Goal: Task Accomplishment & Management: Complete application form

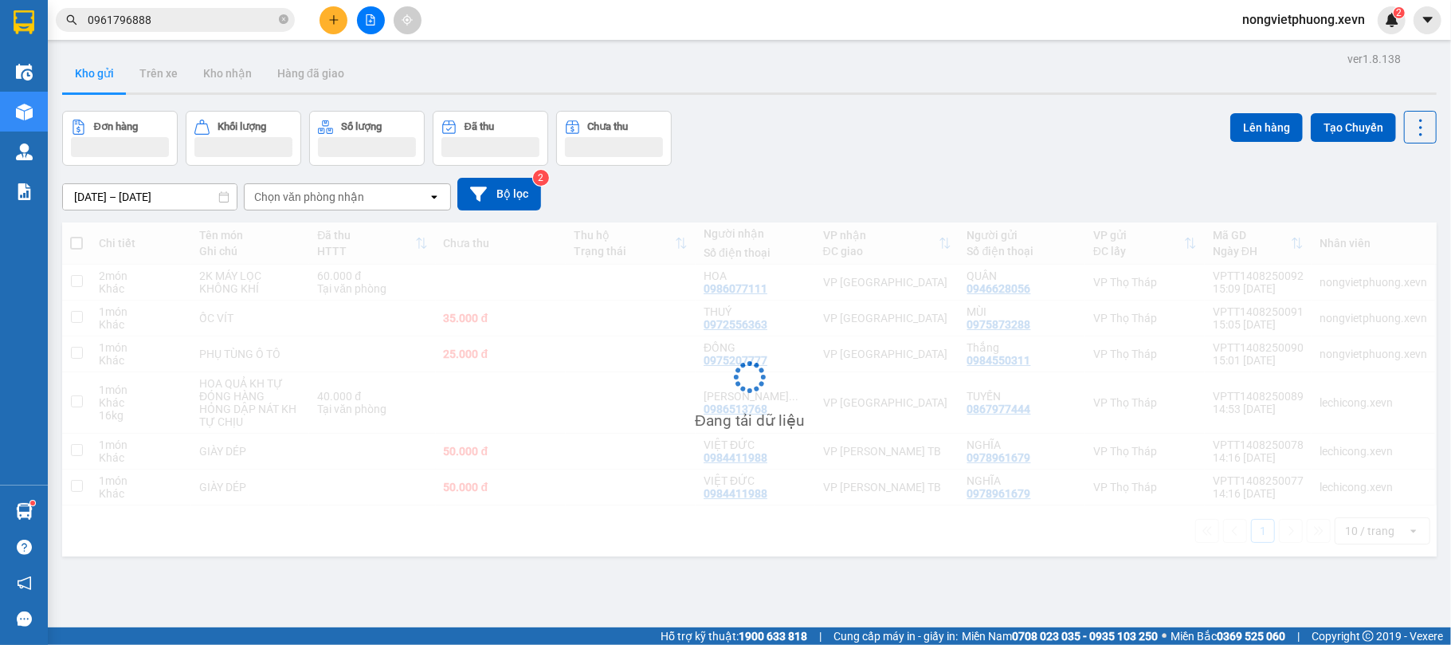
click at [361, 185] on div "Chọn văn phòng nhận" at bounding box center [336, 196] width 183 height 25
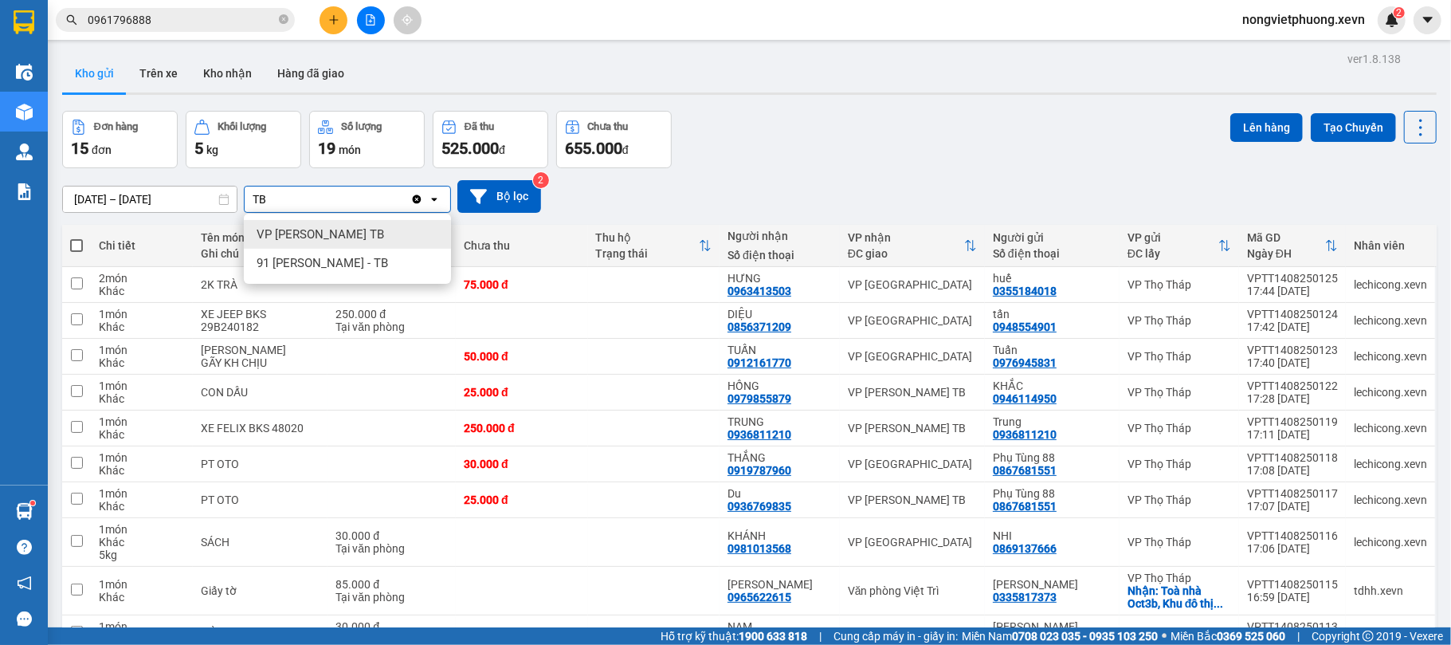
type input "TB"
click at [355, 221] on div "VP [PERSON_NAME] TB" at bounding box center [347, 234] width 207 height 29
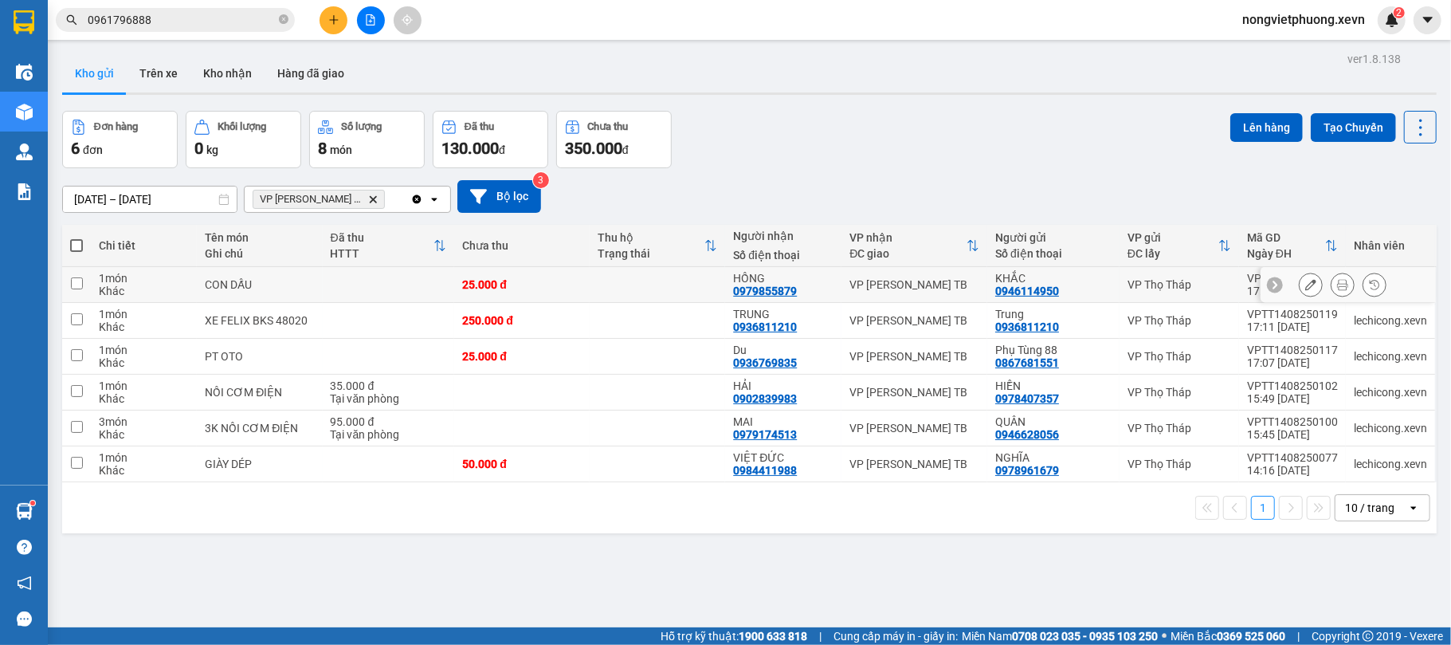
click at [75, 279] on input "checkbox" at bounding box center [77, 283] width 12 height 12
checkbox input "true"
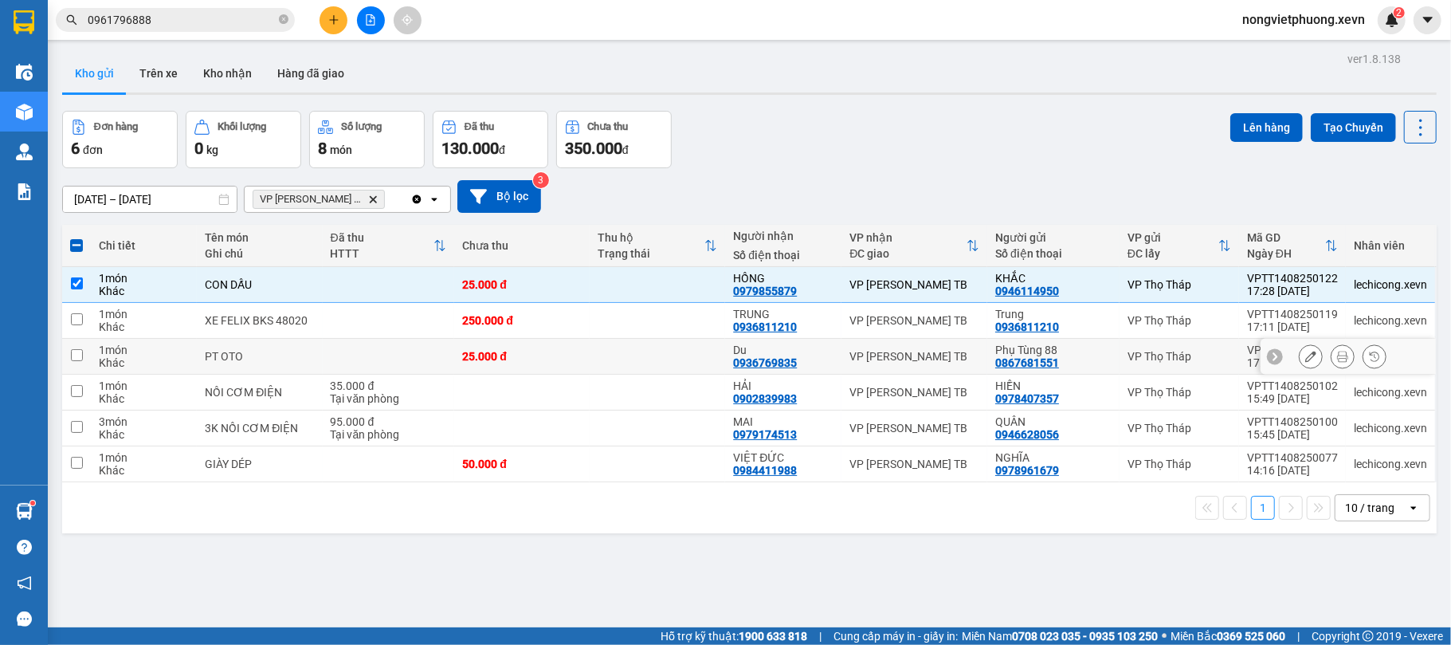
click at [84, 358] on td at bounding box center [76, 357] width 29 height 36
checkbox input "true"
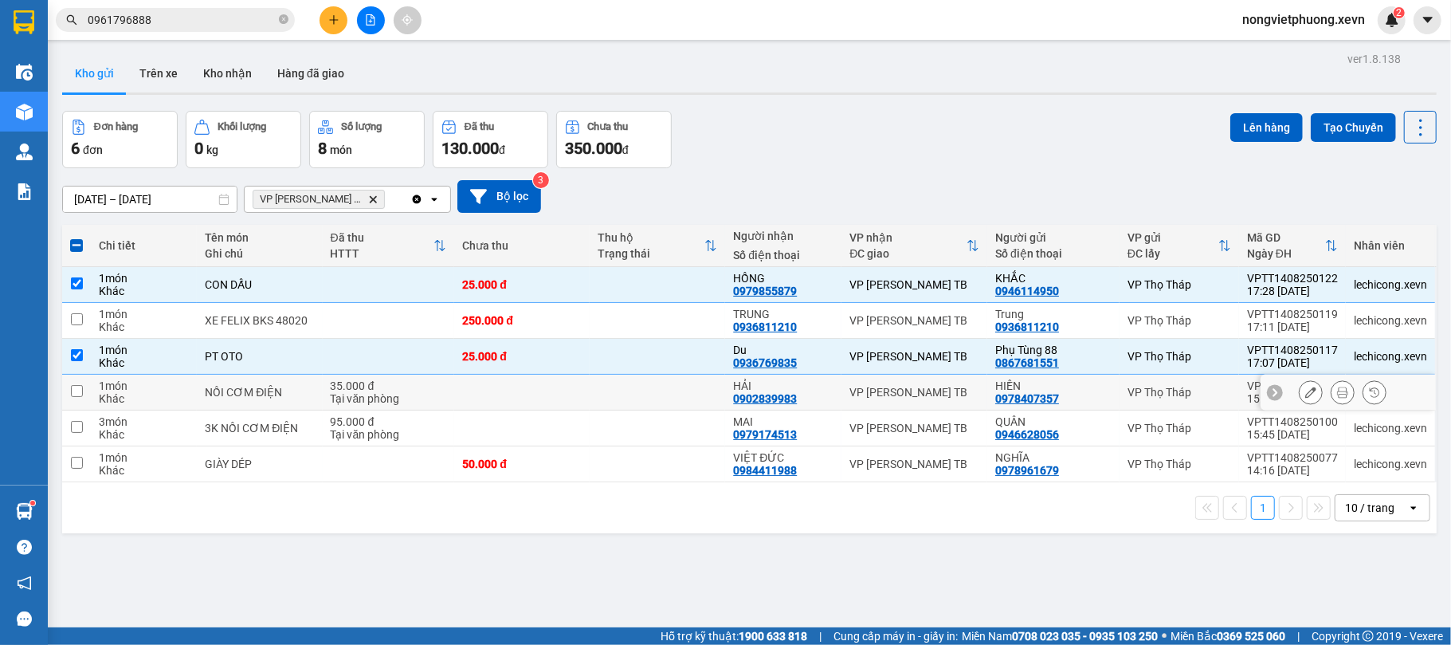
click at [72, 386] on input "checkbox" at bounding box center [77, 391] width 12 height 12
checkbox input "true"
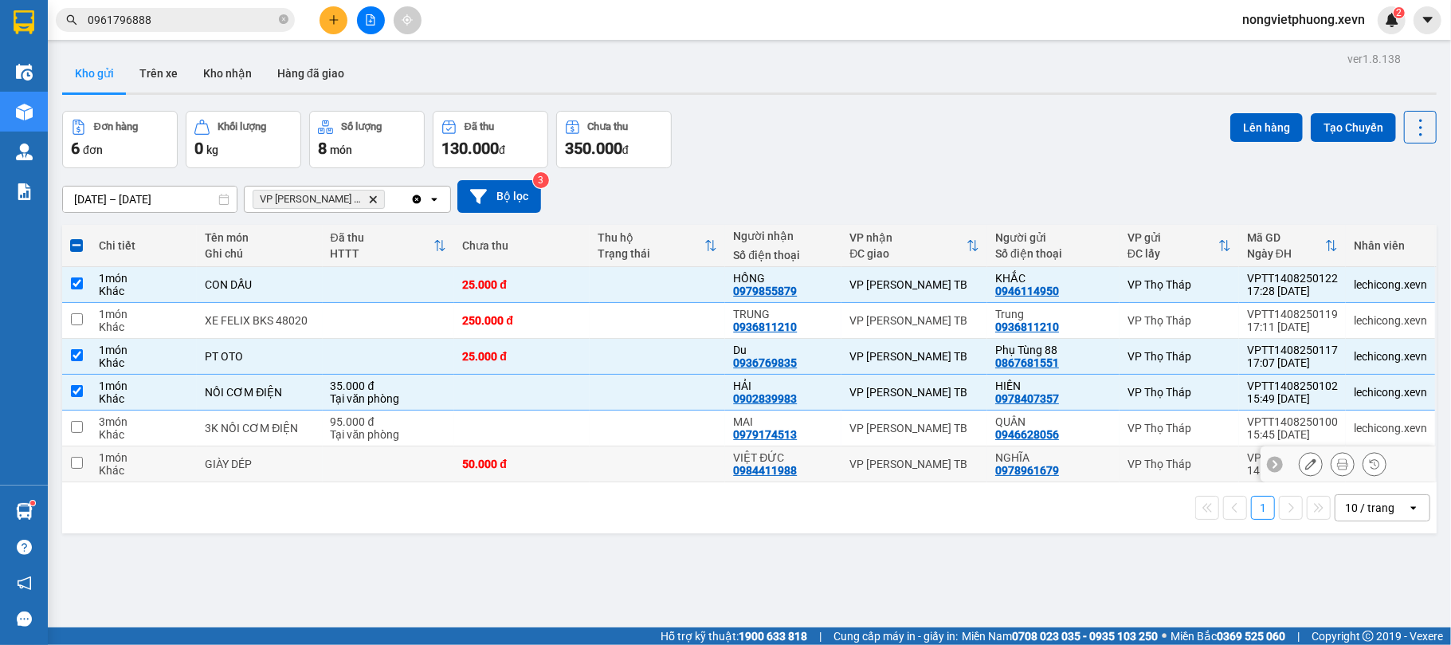
click at [69, 469] on td at bounding box center [76, 464] width 29 height 36
checkbox input "true"
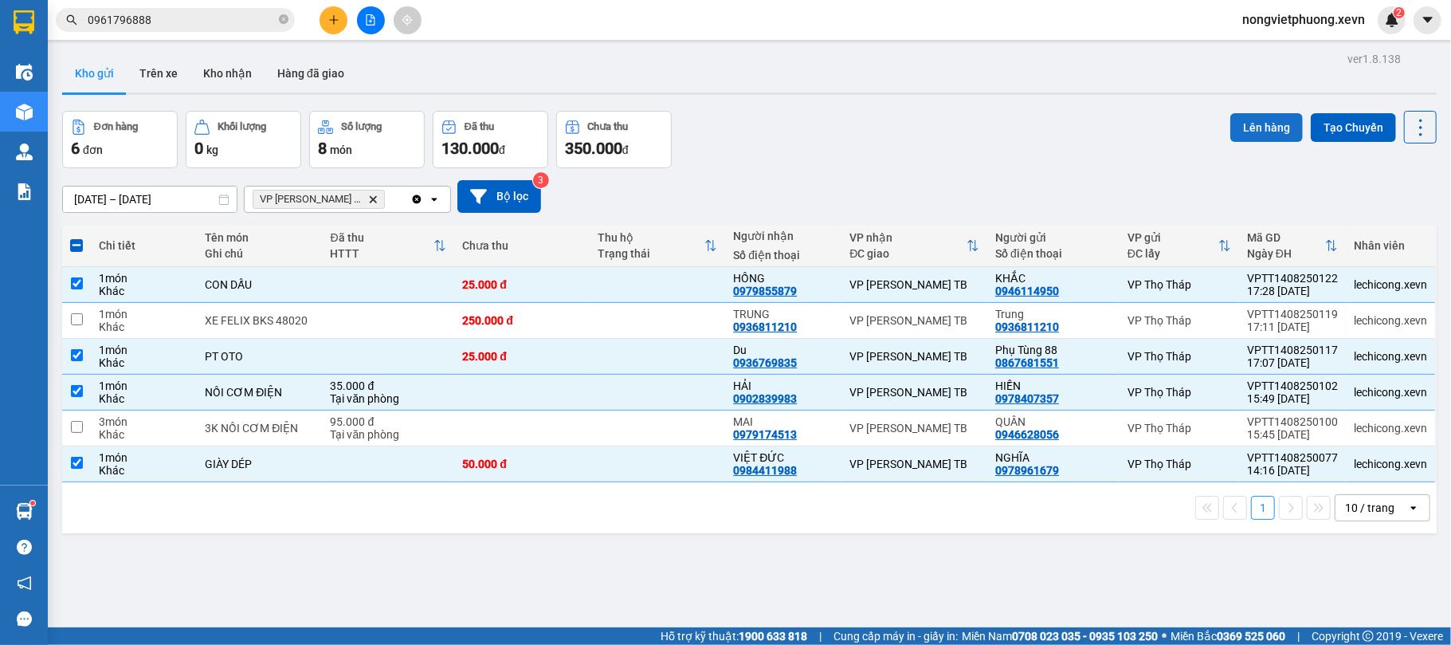
click at [1247, 113] on button "Lên hàng" at bounding box center [1266, 127] width 73 height 29
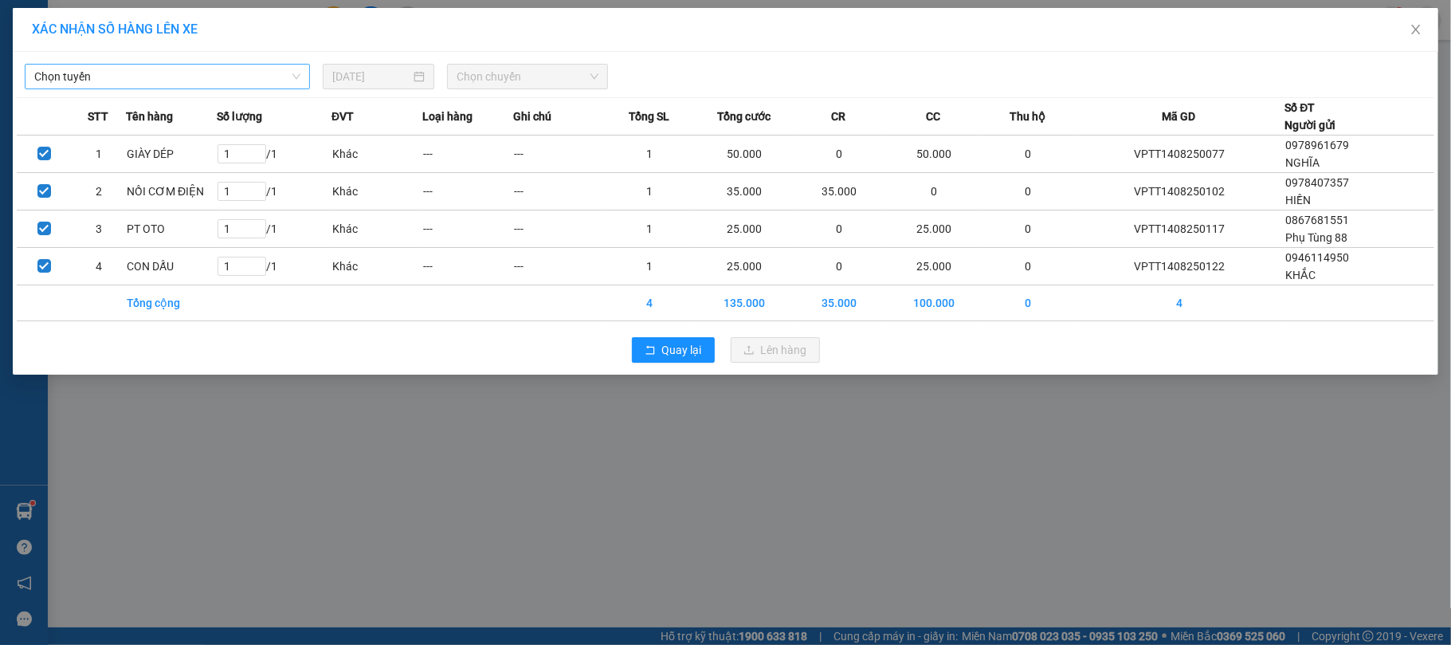
click at [211, 74] on span "Chọn tuyến" at bounding box center [167, 77] width 266 height 24
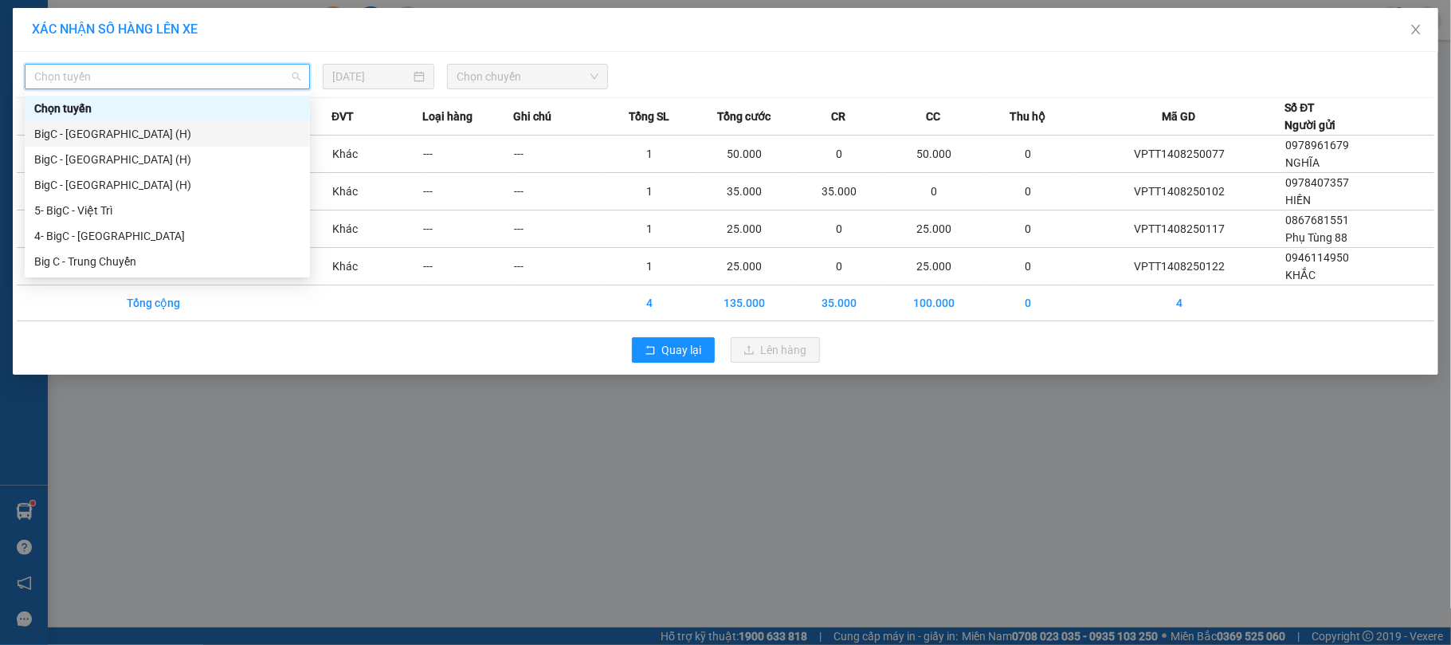
click at [194, 125] on div "BigC - [GEOGRAPHIC_DATA] (H)" at bounding box center [167, 134] width 266 height 18
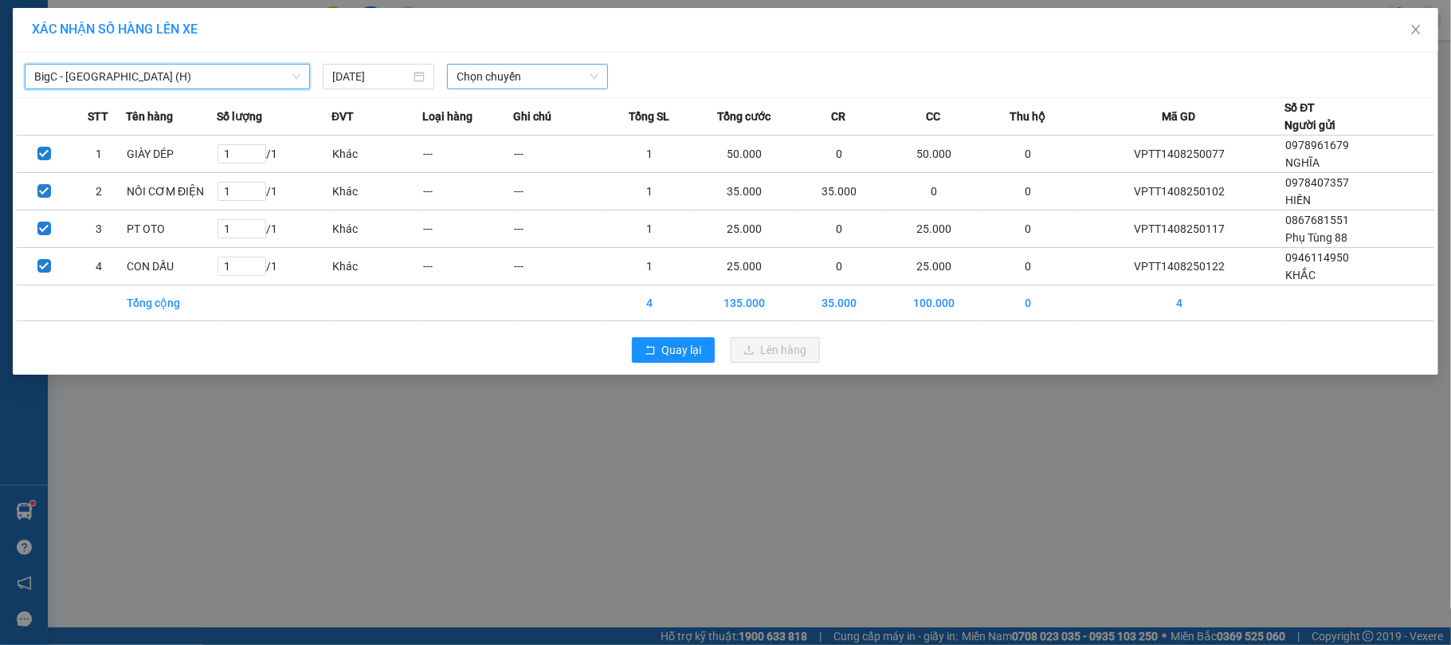
click at [583, 65] on span "Chọn chuyến" at bounding box center [528, 77] width 142 height 24
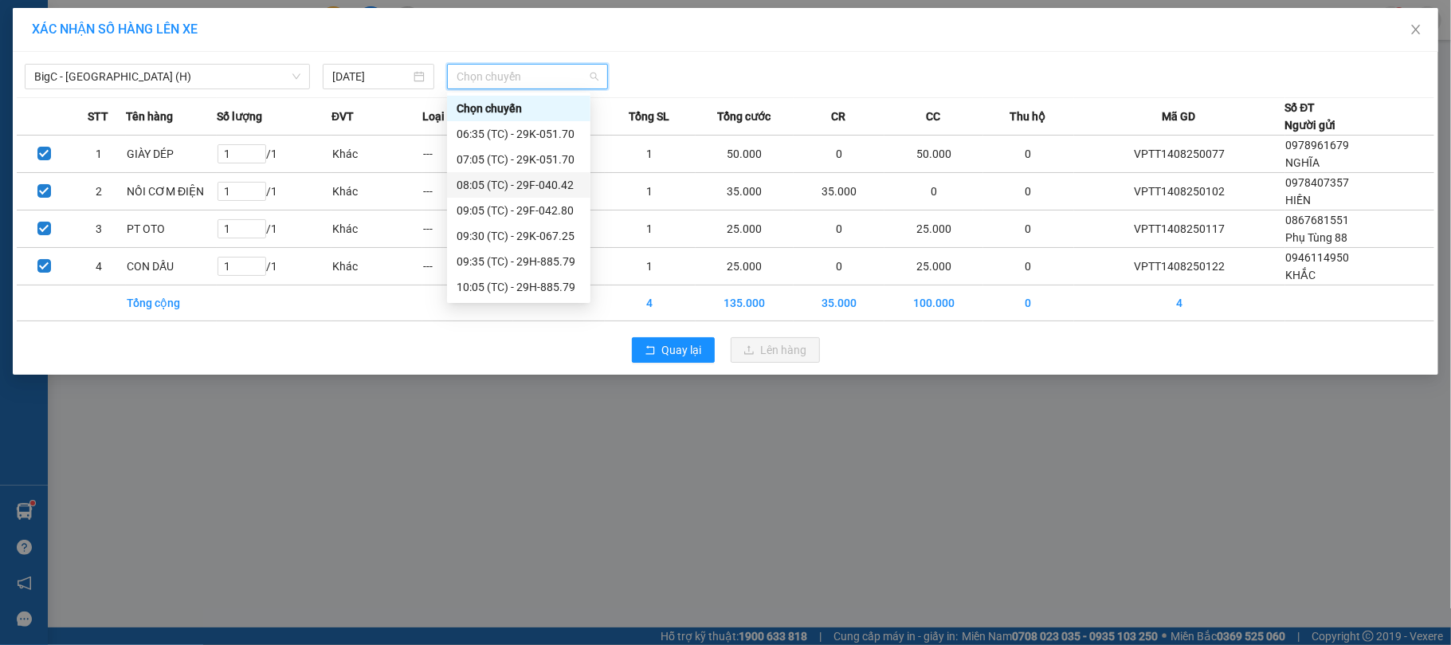
scroll to position [319, 0]
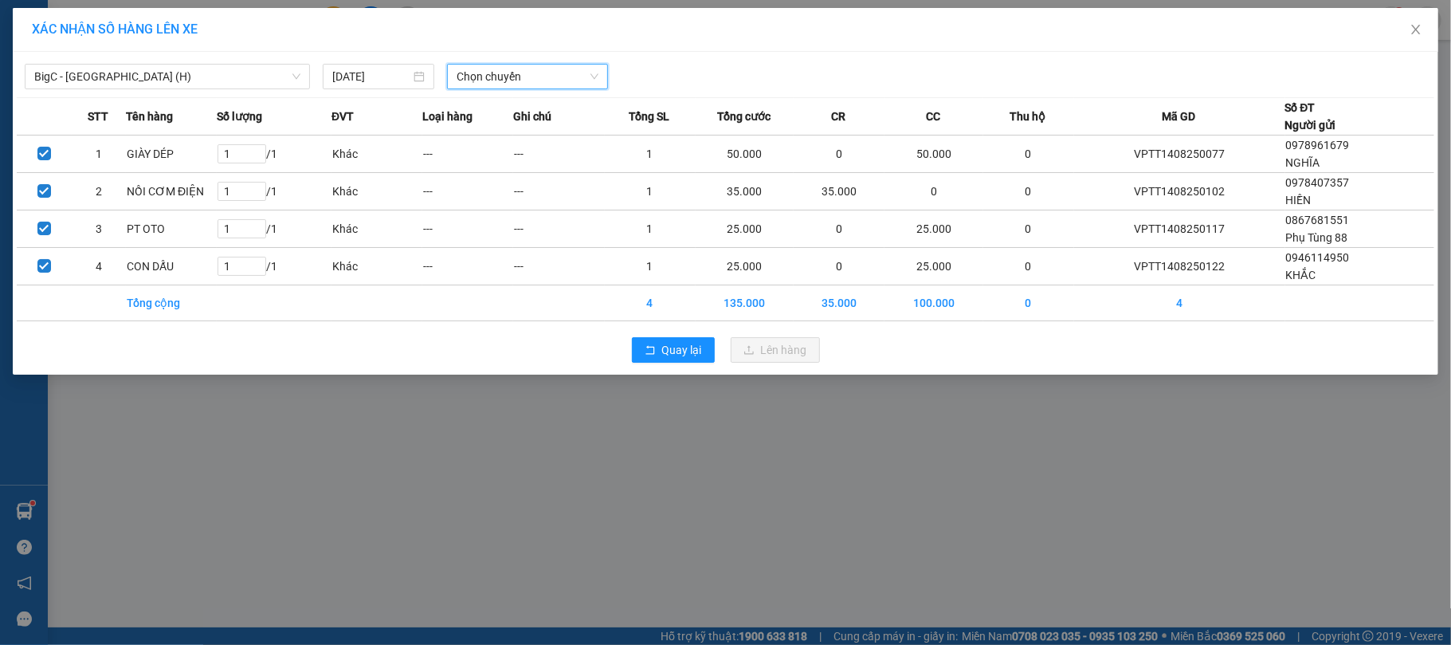
click at [550, 84] on span "Chọn chuyến" at bounding box center [528, 77] width 142 height 24
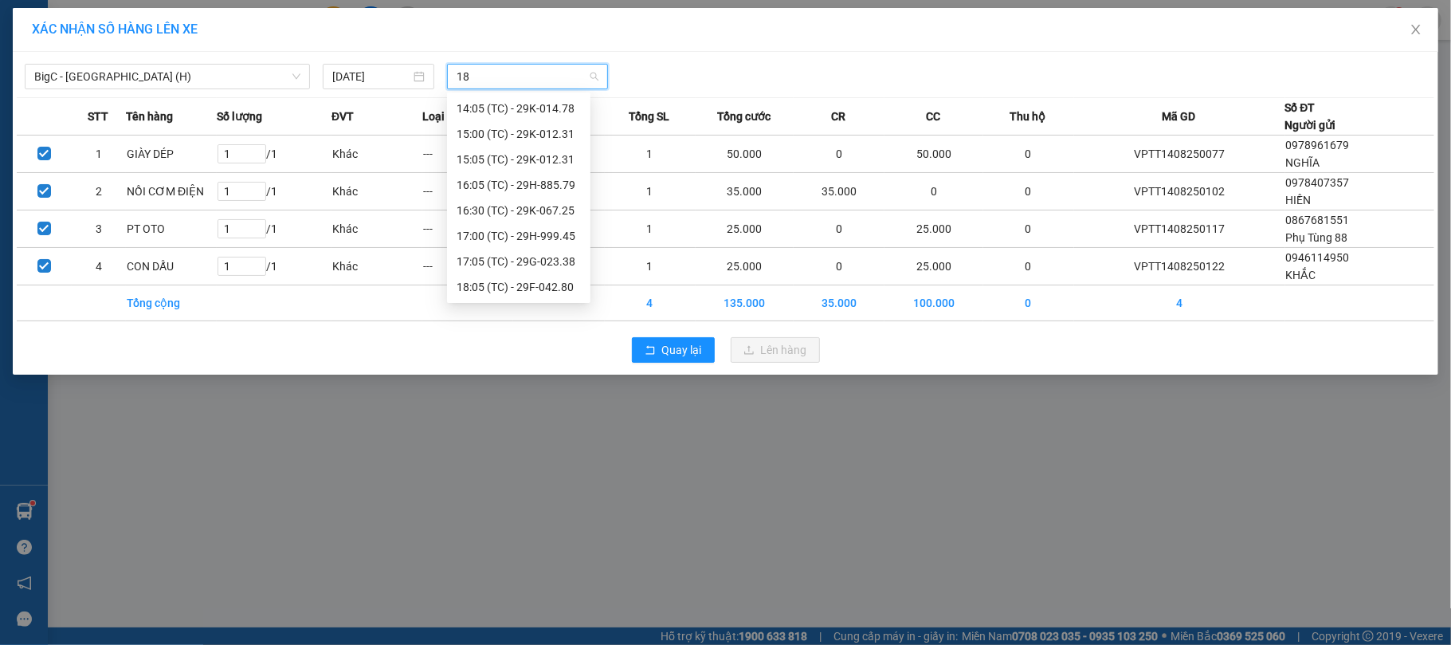
scroll to position [0, 0]
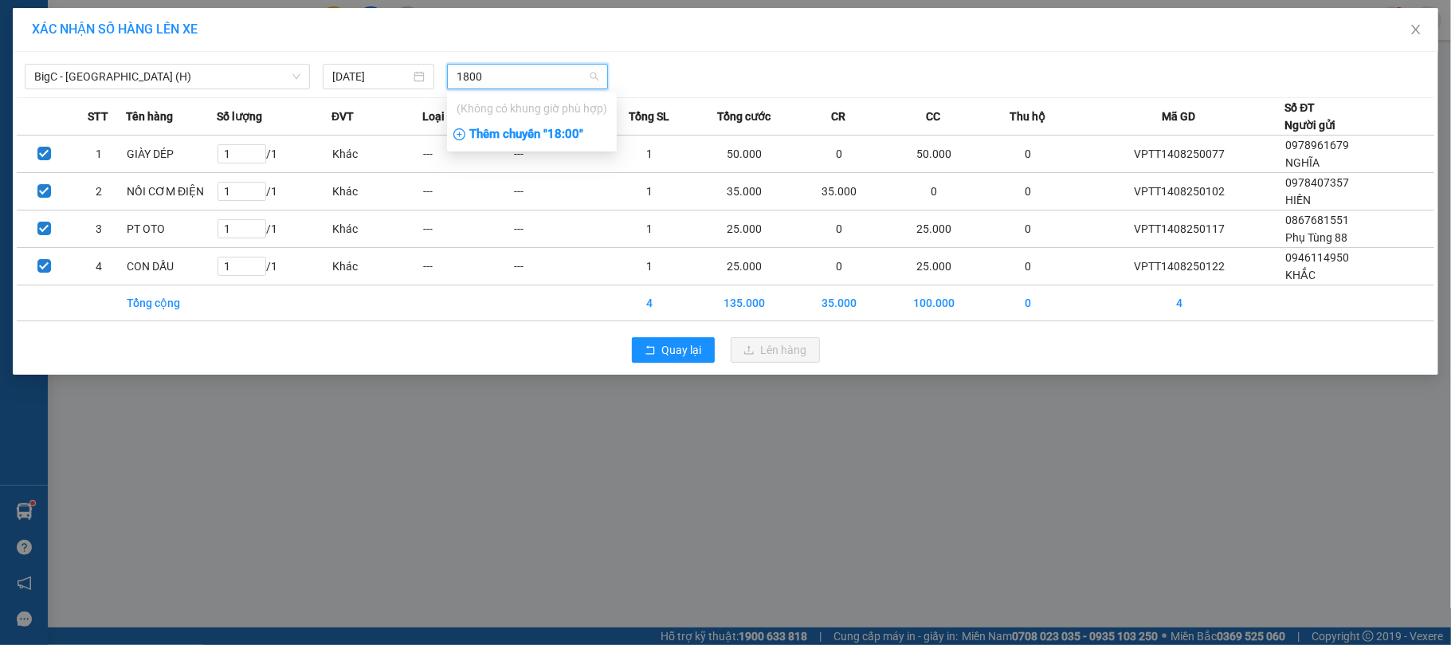
type input "1800"
click at [571, 137] on div "Thêm chuyến " 18:00 "" at bounding box center [532, 134] width 170 height 27
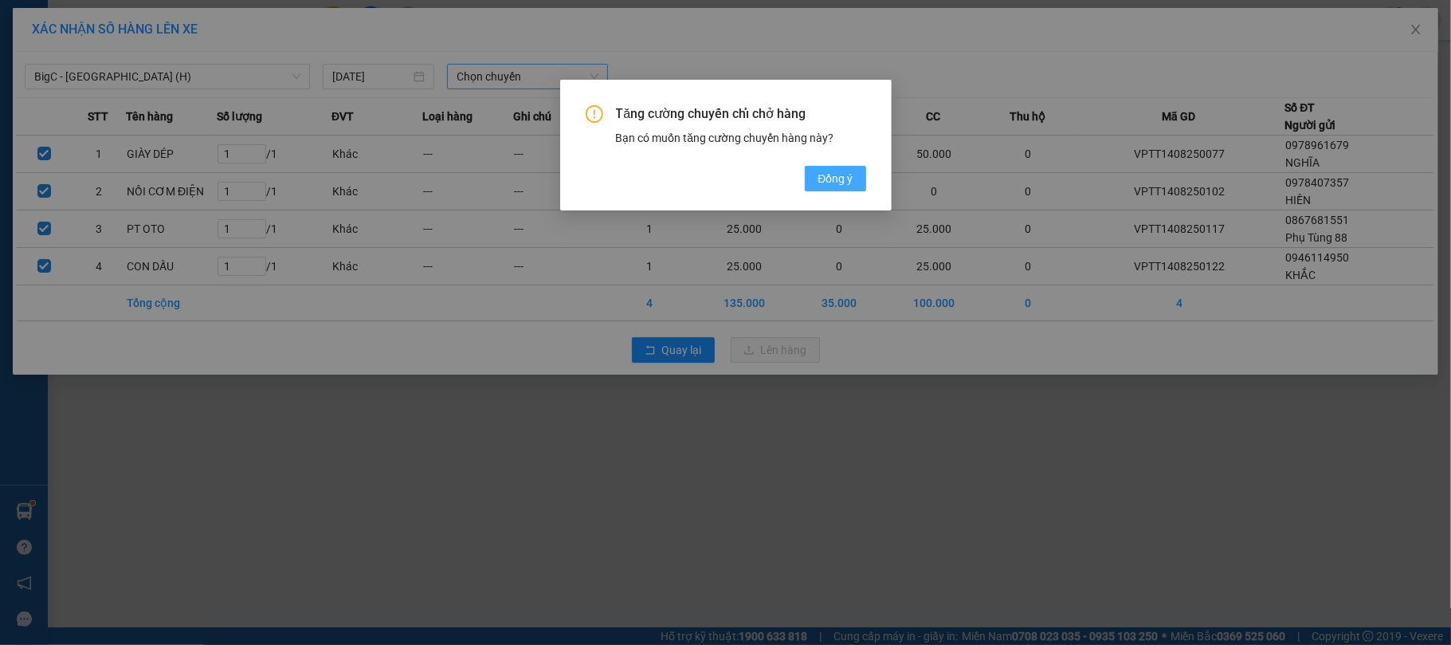
click at [823, 172] on span "Đồng ý" at bounding box center [835, 179] width 35 height 18
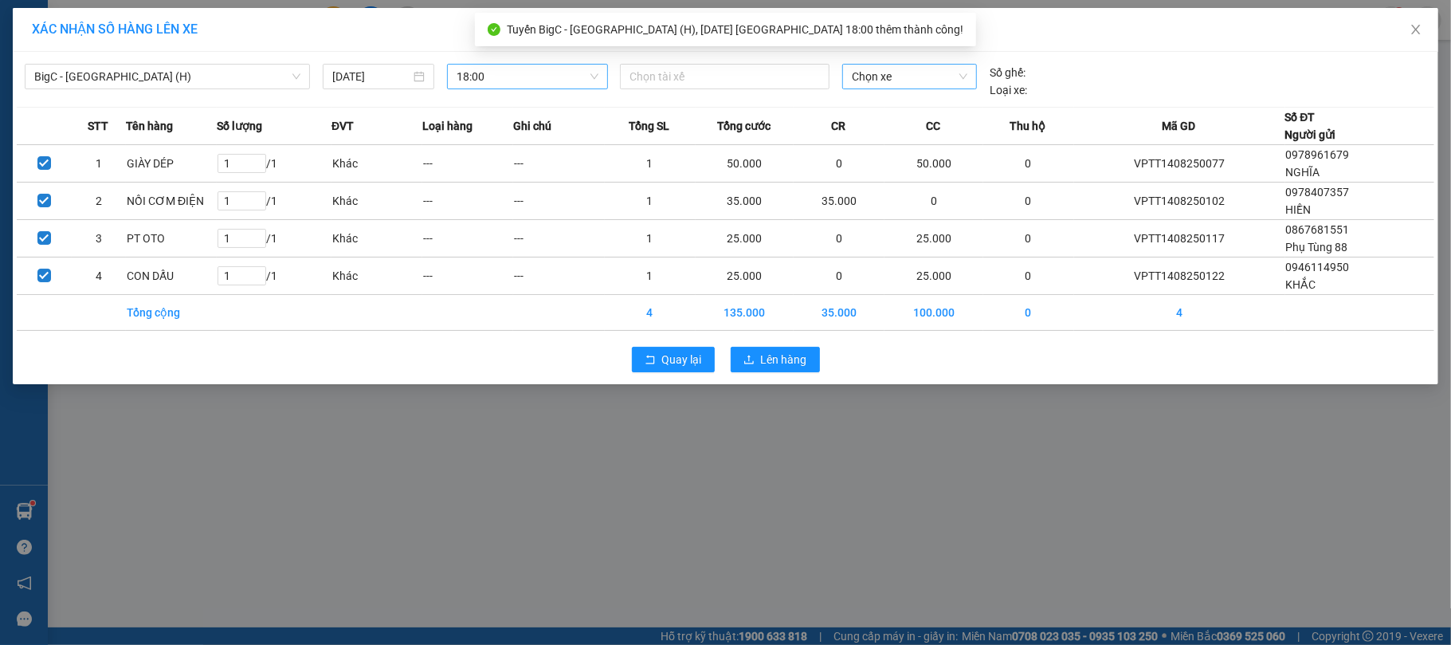
click at [916, 75] on span "Chọn xe" at bounding box center [910, 77] width 116 height 24
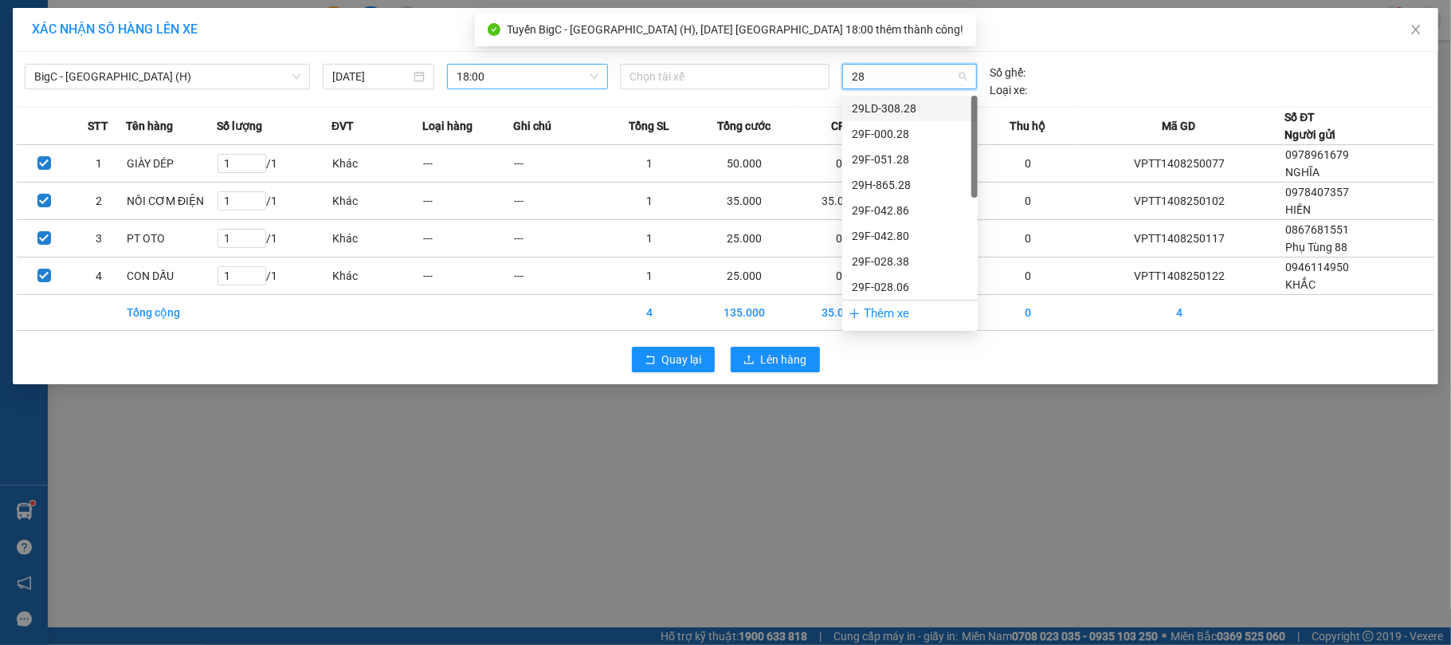
type input "280"
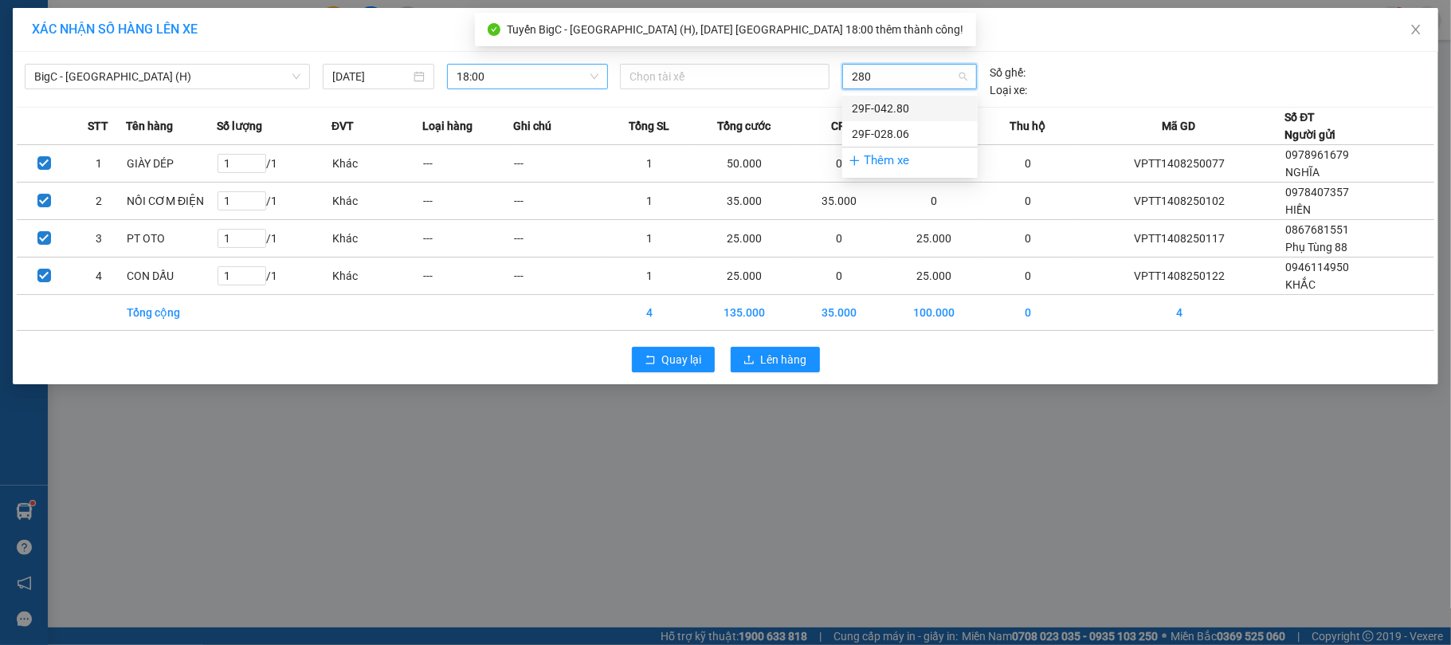
click at [929, 100] on div "29F-042.80" at bounding box center [910, 109] width 116 height 18
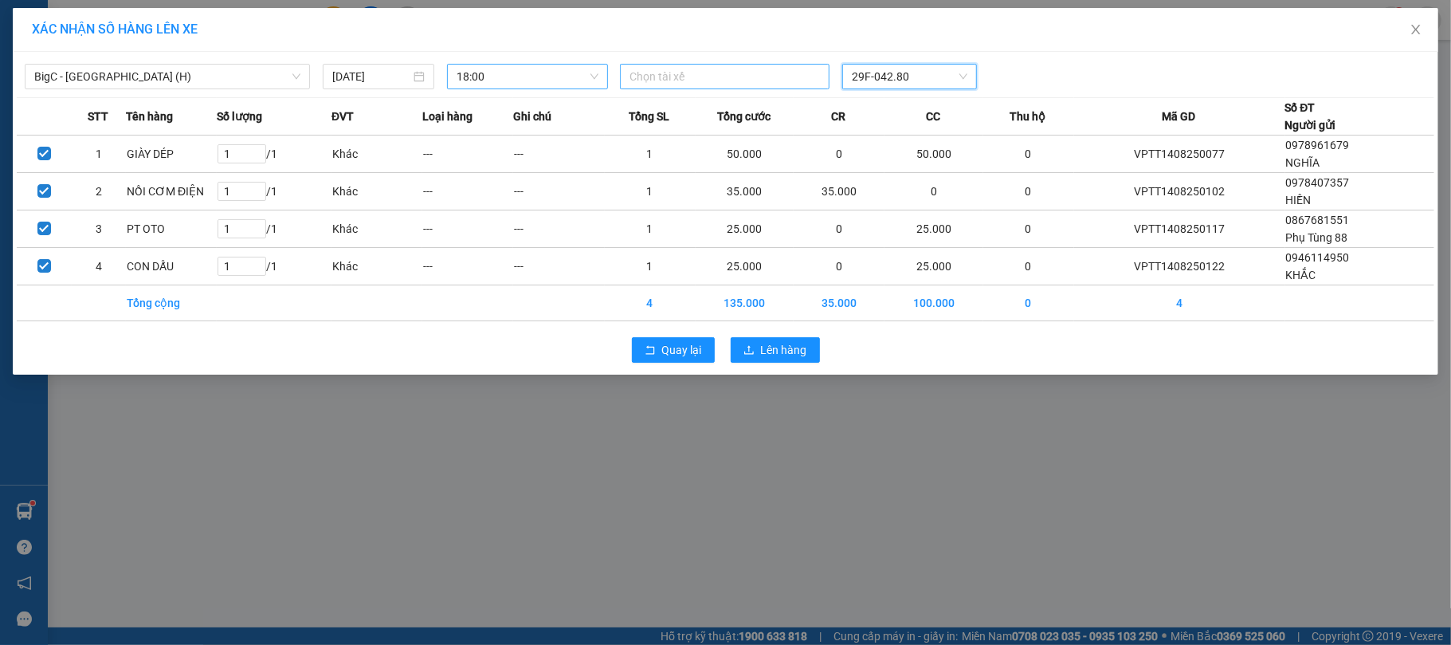
click at [661, 88] on div "Chọn tài xế" at bounding box center [725, 76] width 210 height 25
paste input "[PERSON_NAME]"
type input "[PERSON_NAME]"
click at [667, 116] on div "[PERSON_NAME]" at bounding box center [739, 109] width 220 height 18
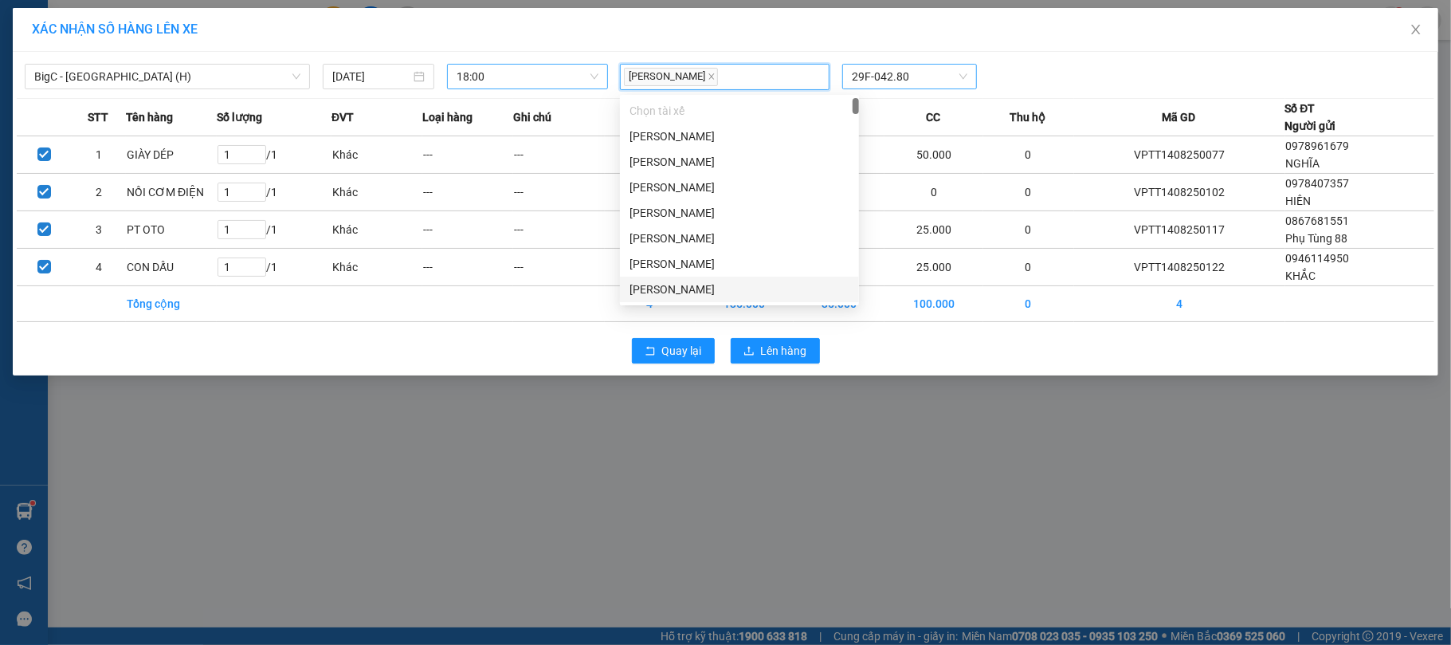
click at [897, 343] on div "Quay lại Lên hàng" at bounding box center [726, 350] width 1418 height 41
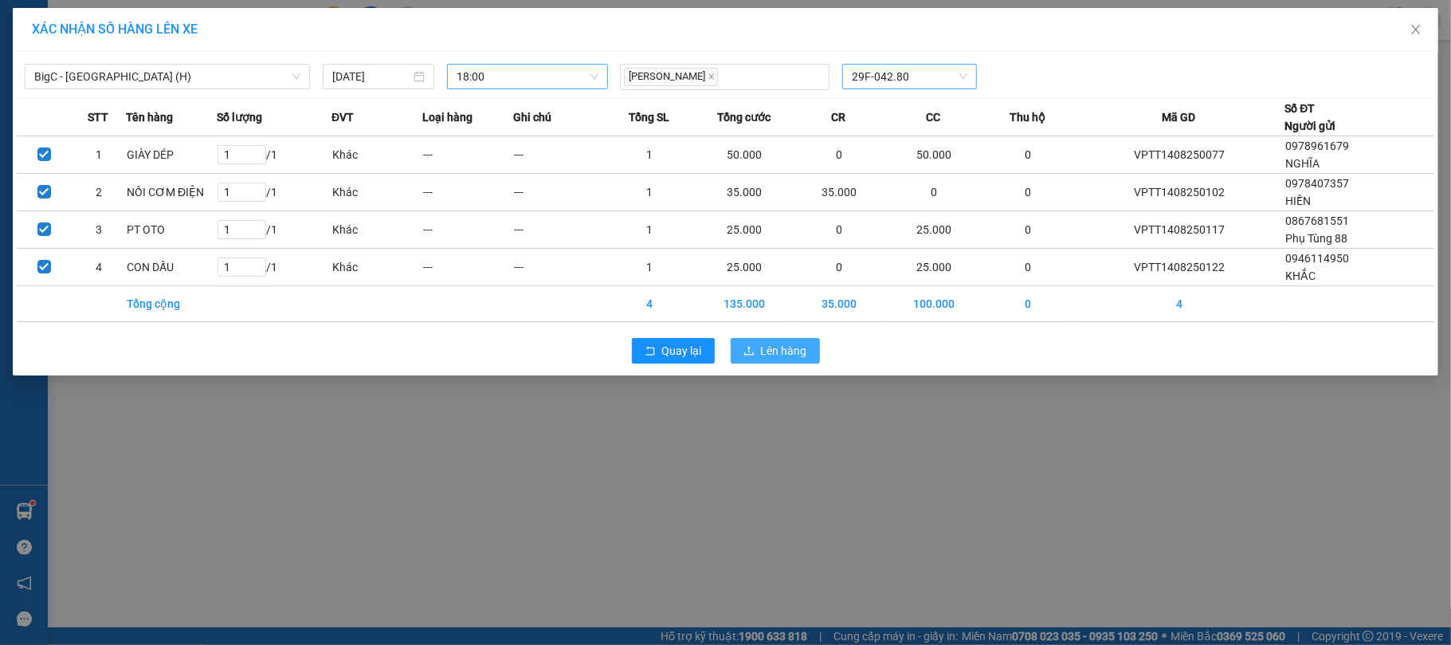
drag, startPoint x: 779, startPoint y: 370, endPoint x: 781, endPoint y: 362, distance: 8.3
click at [778, 370] on div "Quay lại Lên hàng" at bounding box center [726, 350] width 1418 height 41
click at [781, 359] on span "Lên hàng" at bounding box center [784, 351] width 46 height 18
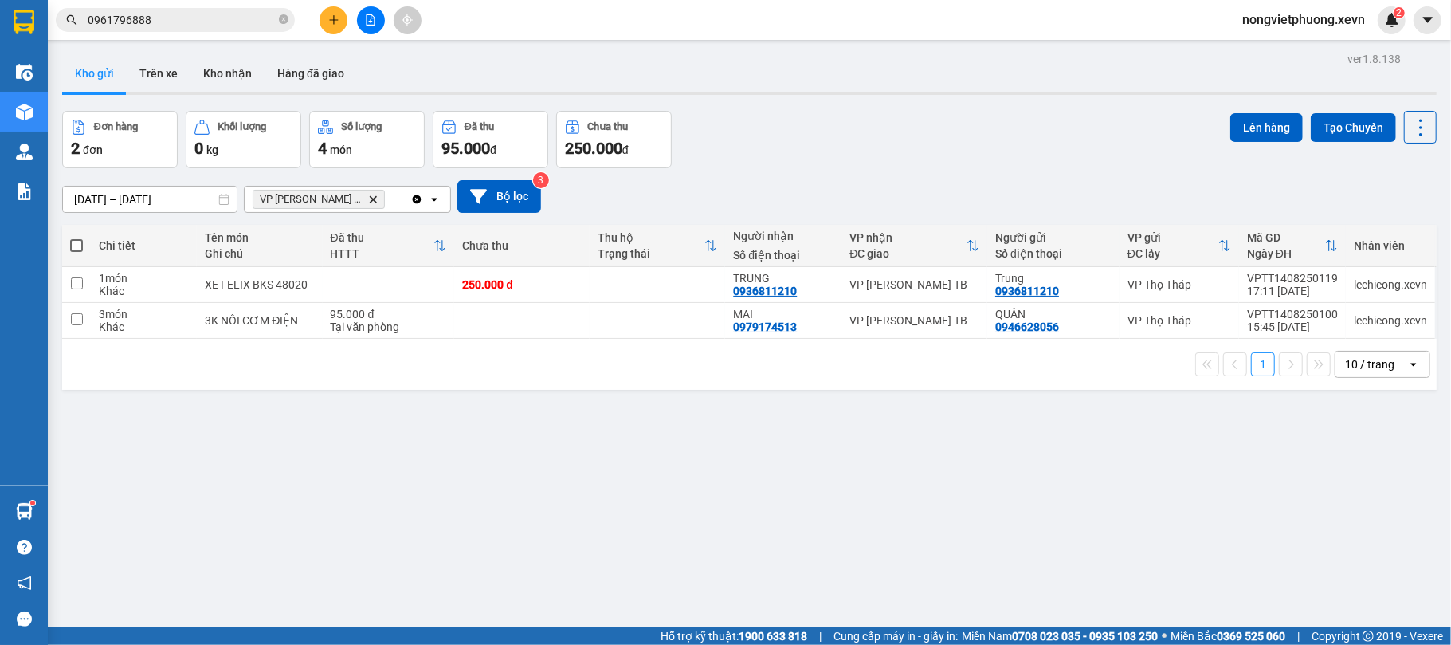
click at [368, 201] on icon "Delete" at bounding box center [373, 199] width 10 height 10
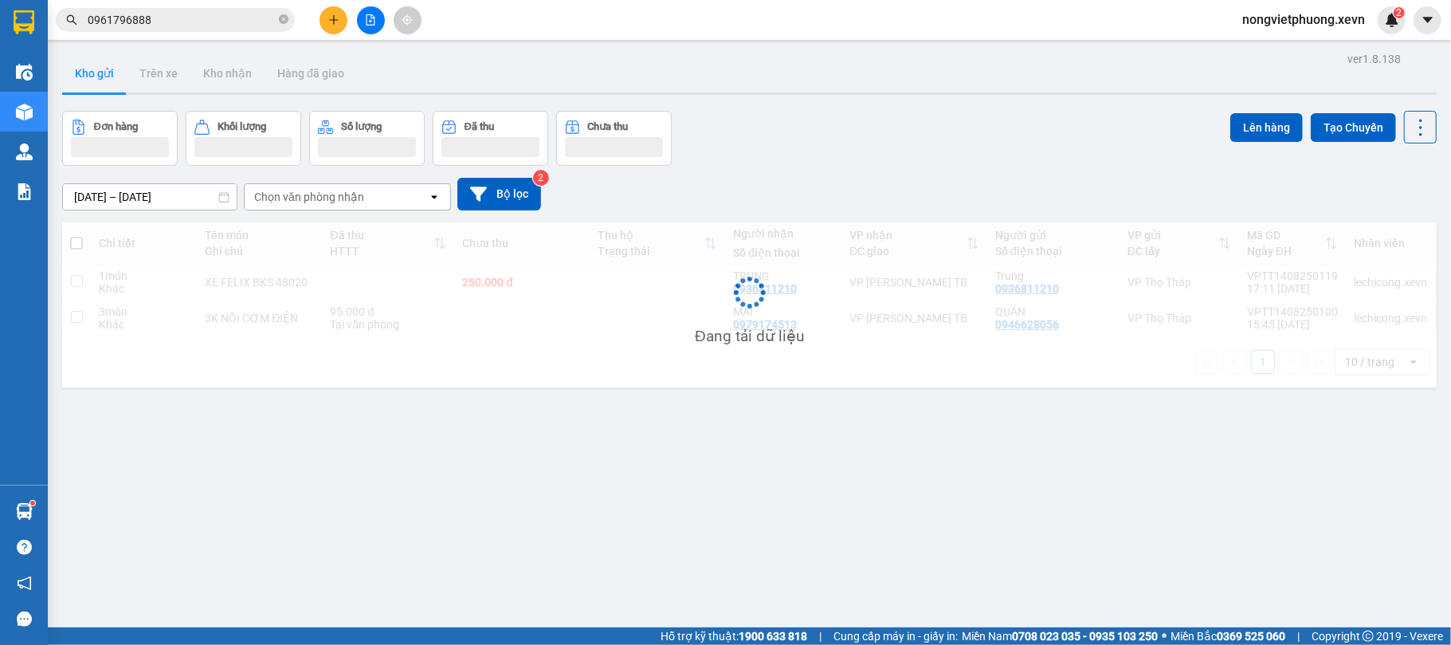
click at [339, 201] on div "Chọn văn phòng nhận" at bounding box center [309, 197] width 110 height 16
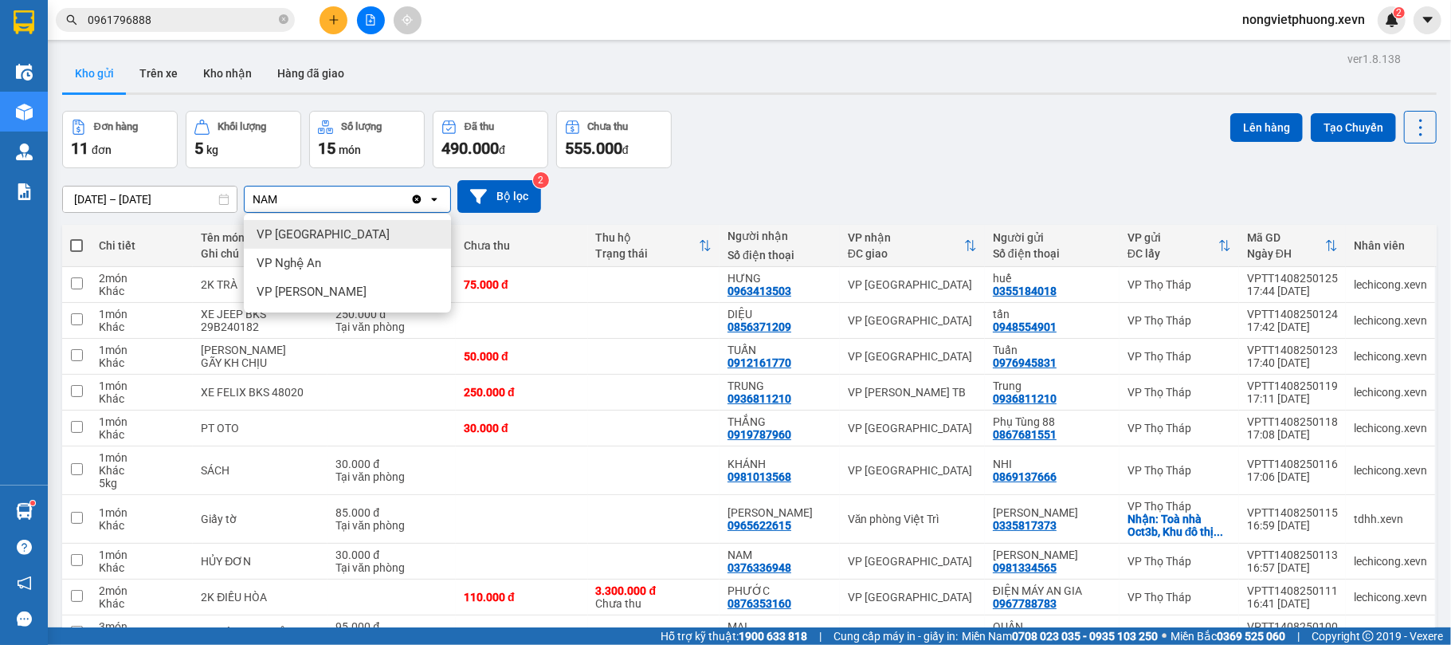
type input "NAM"
click at [339, 247] on div "VP [GEOGRAPHIC_DATA]" at bounding box center [347, 234] width 207 height 29
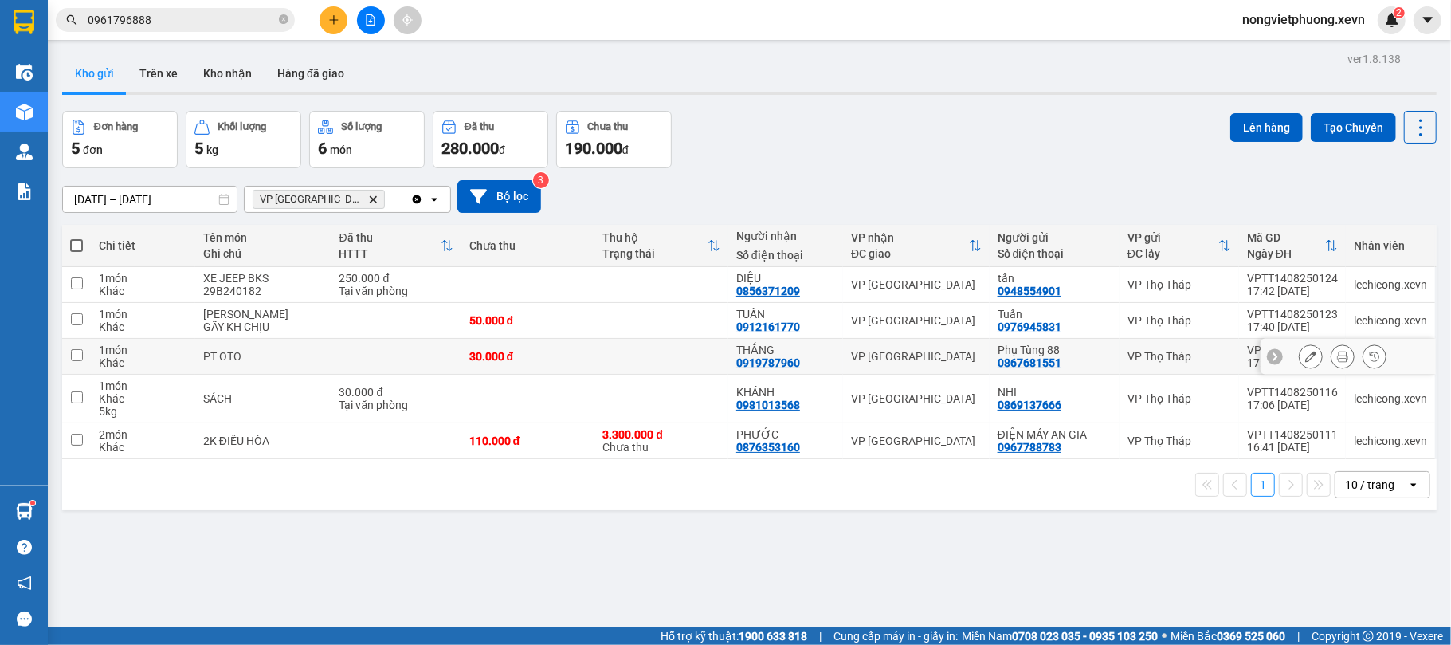
drag, startPoint x: 336, startPoint y: 357, endPoint x: 326, endPoint y: 418, distance: 61.4
click at [335, 363] on td at bounding box center [396, 357] width 130 height 36
checkbox input "true"
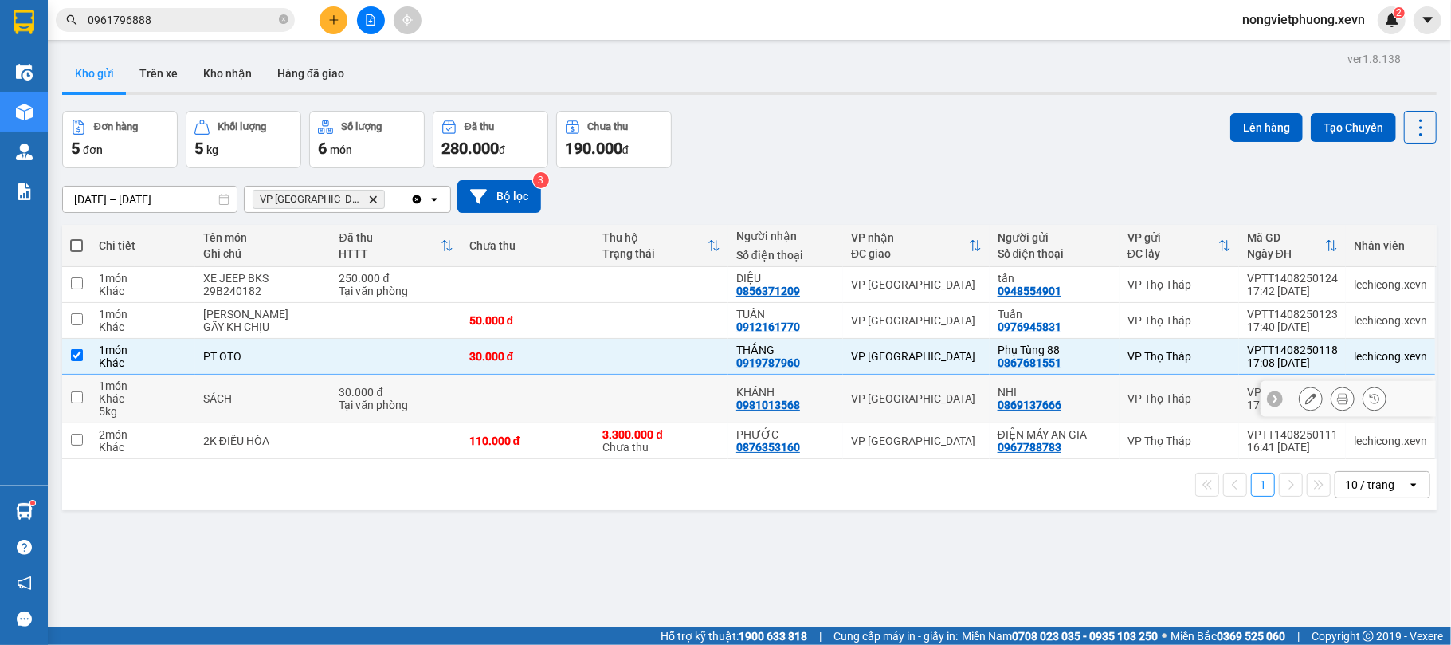
click at [331, 418] on td "30.000 đ Tại văn phòng" at bounding box center [396, 399] width 130 height 49
checkbox input "true"
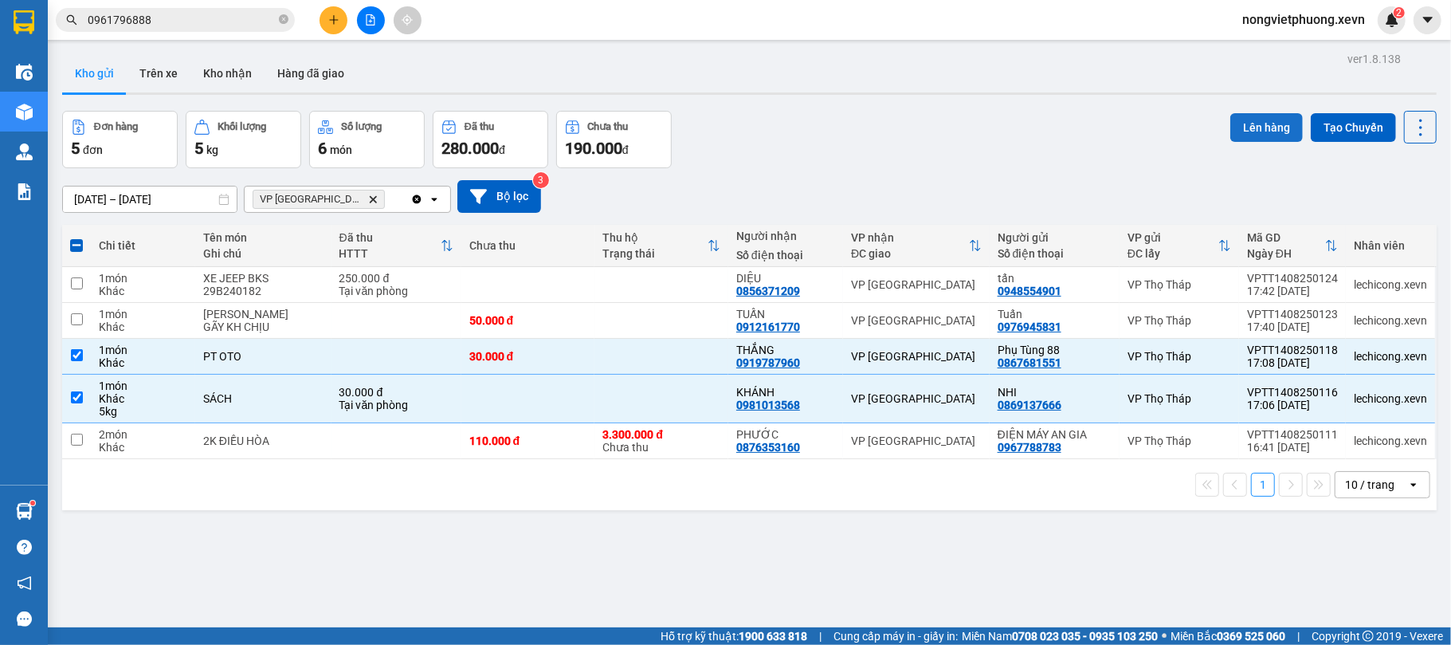
click at [1261, 124] on button "Lên hàng" at bounding box center [1266, 127] width 73 height 29
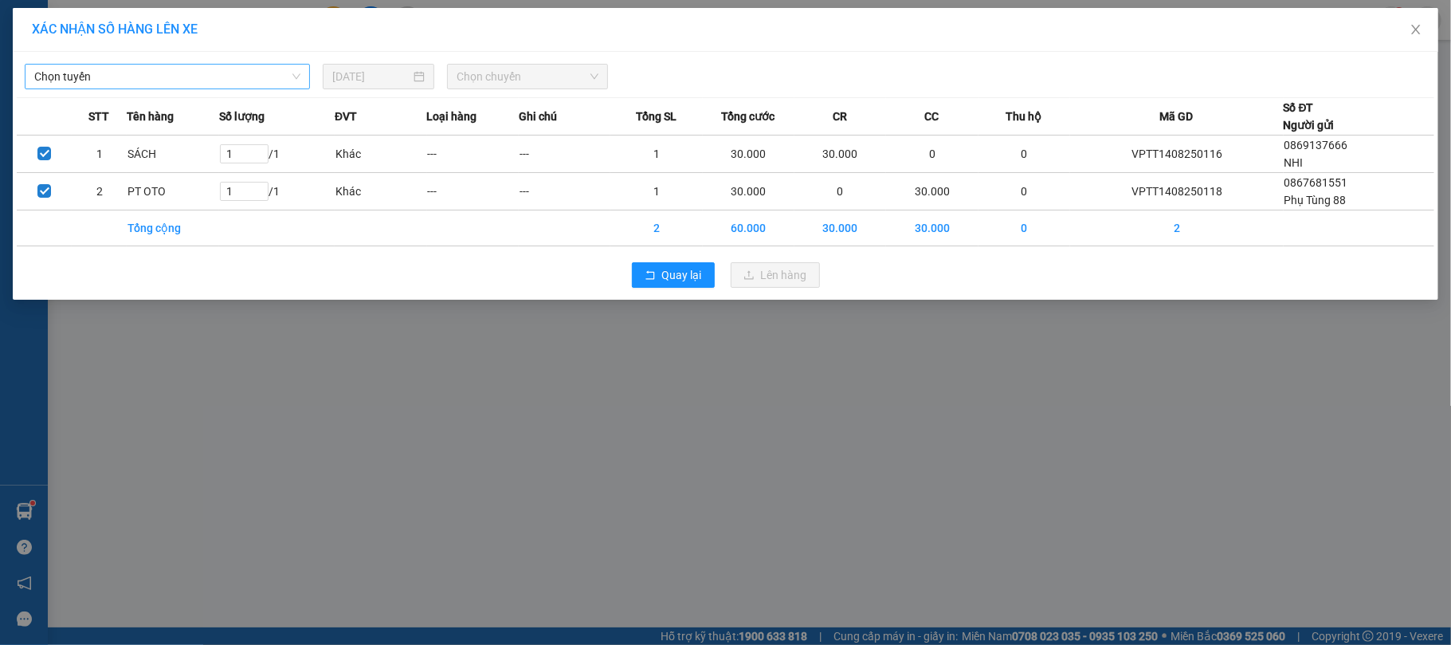
click at [163, 71] on span "Chọn tuyến" at bounding box center [167, 77] width 266 height 24
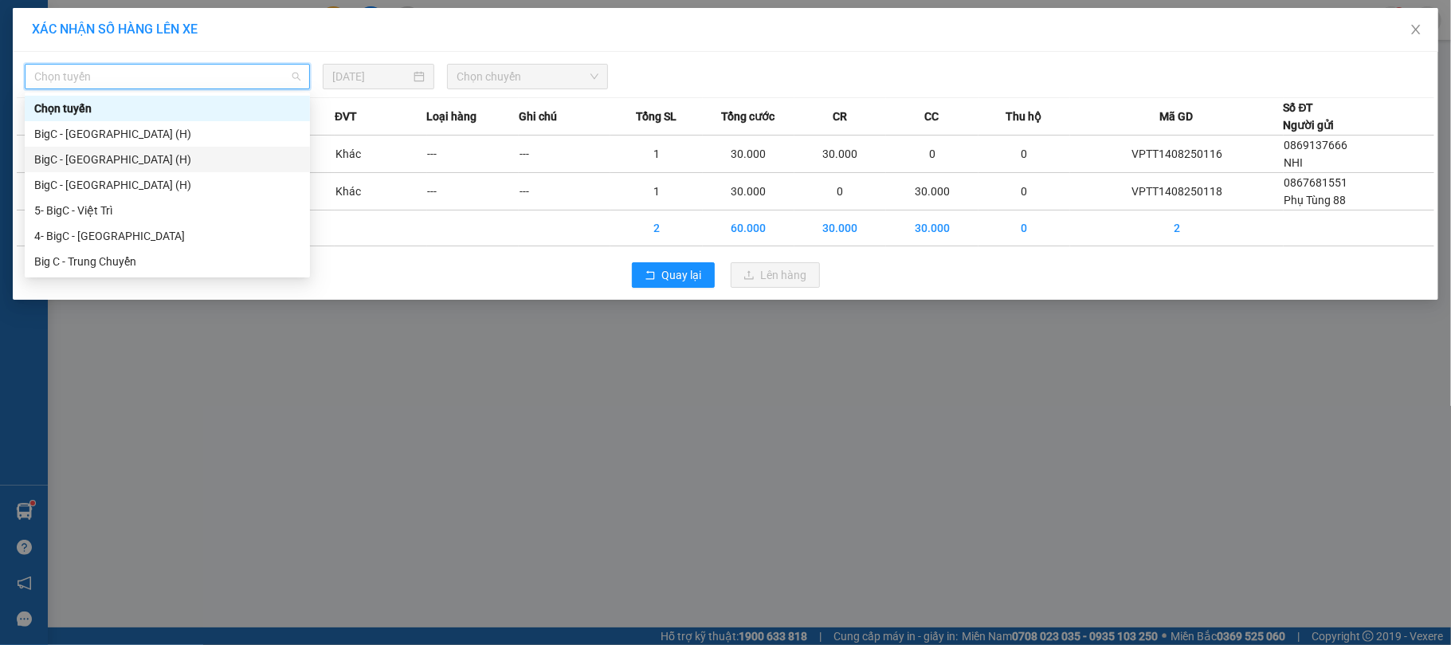
click at [157, 167] on div "BigC - [GEOGRAPHIC_DATA] (H)" at bounding box center [167, 160] width 266 height 18
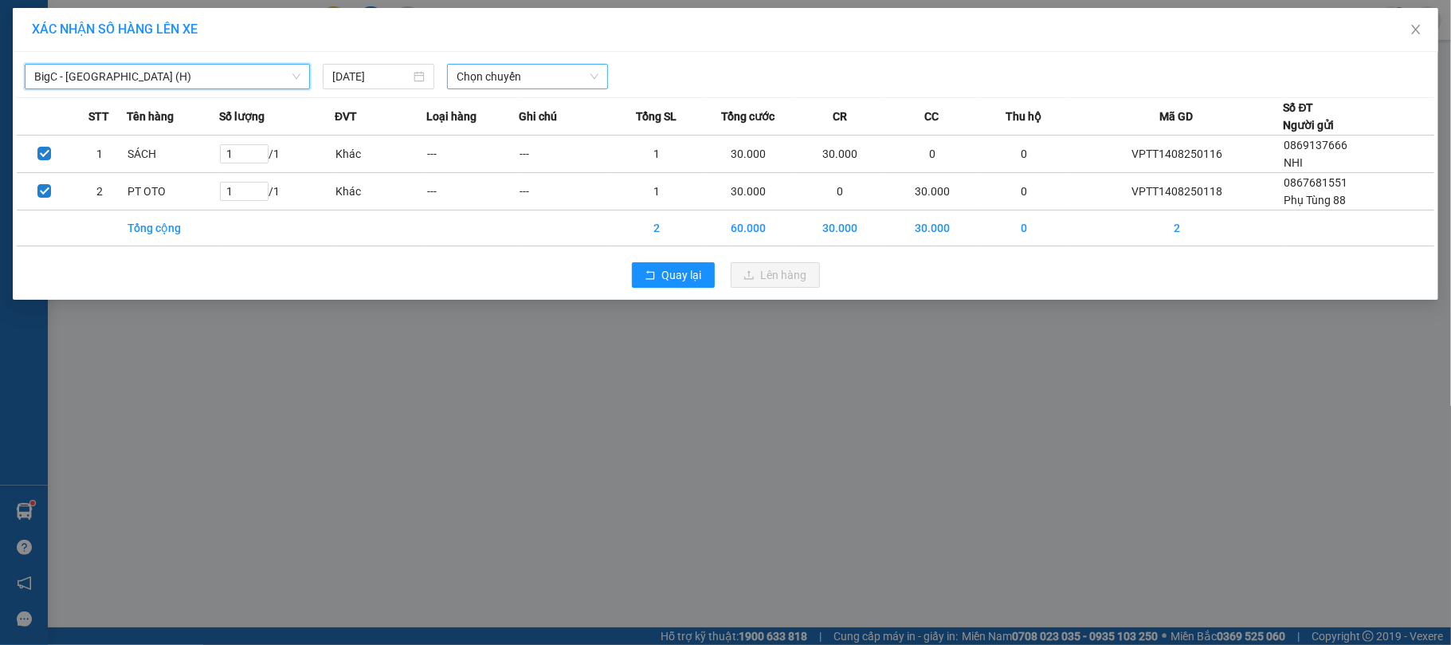
click at [561, 69] on span "Chọn chuyến" at bounding box center [528, 77] width 142 height 24
type input "1800"
click at [545, 129] on div "Thêm chuyến " 18:00 "" at bounding box center [532, 134] width 170 height 27
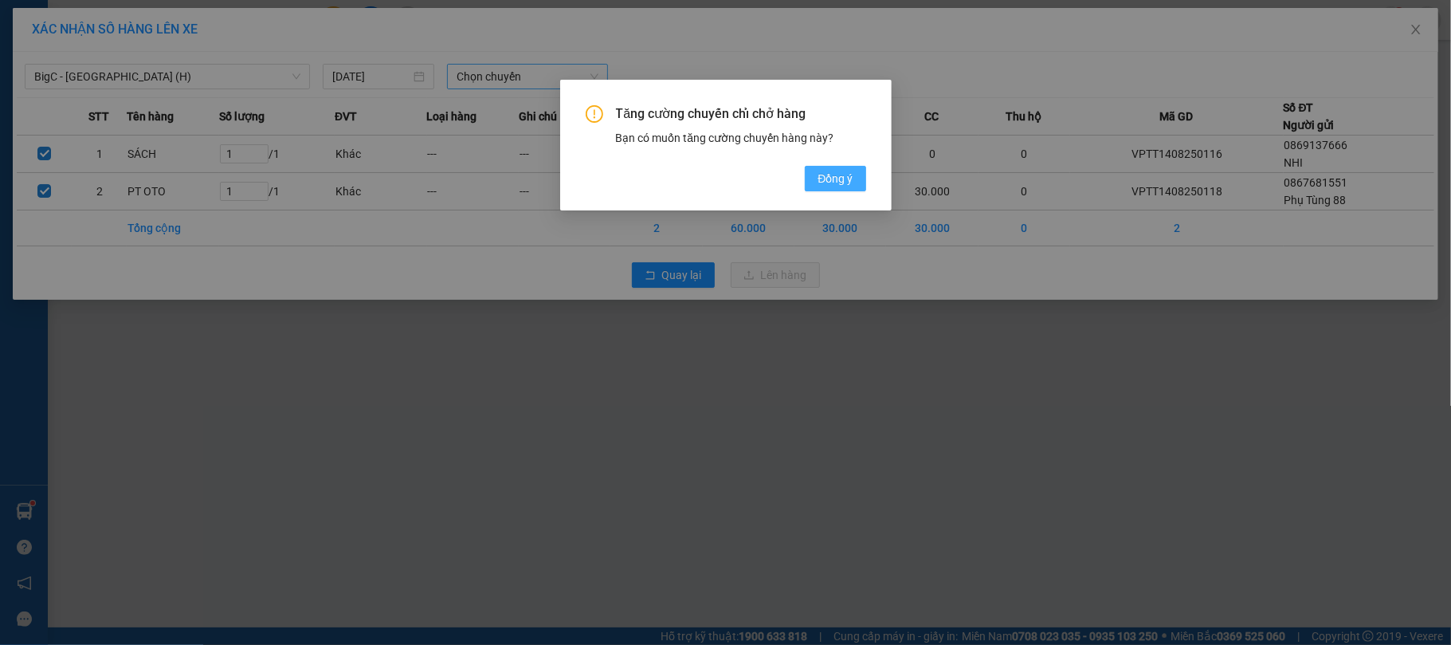
click at [833, 188] on button "Đồng ý" at bounding box center [835, 178] width 61 height 25
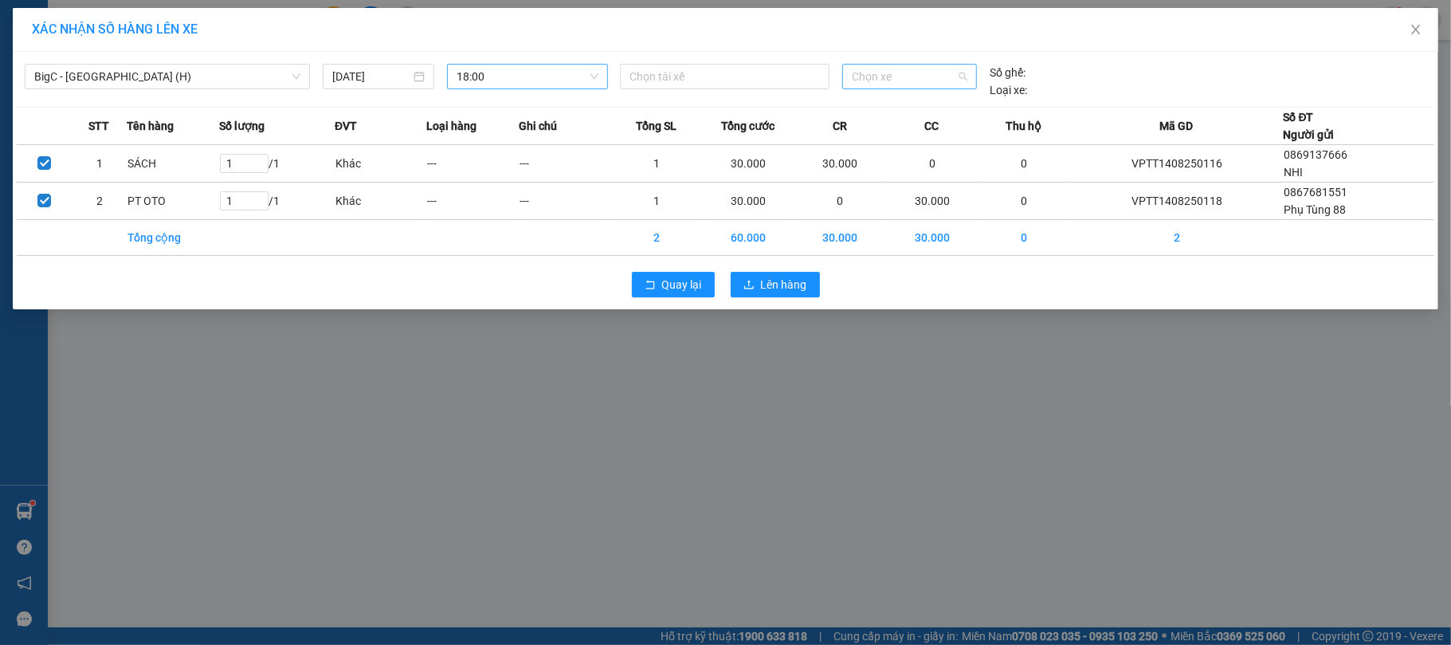
click at [905, 72] on span "Chọn xe" at bounding box center [910, 77] width 116 height 24
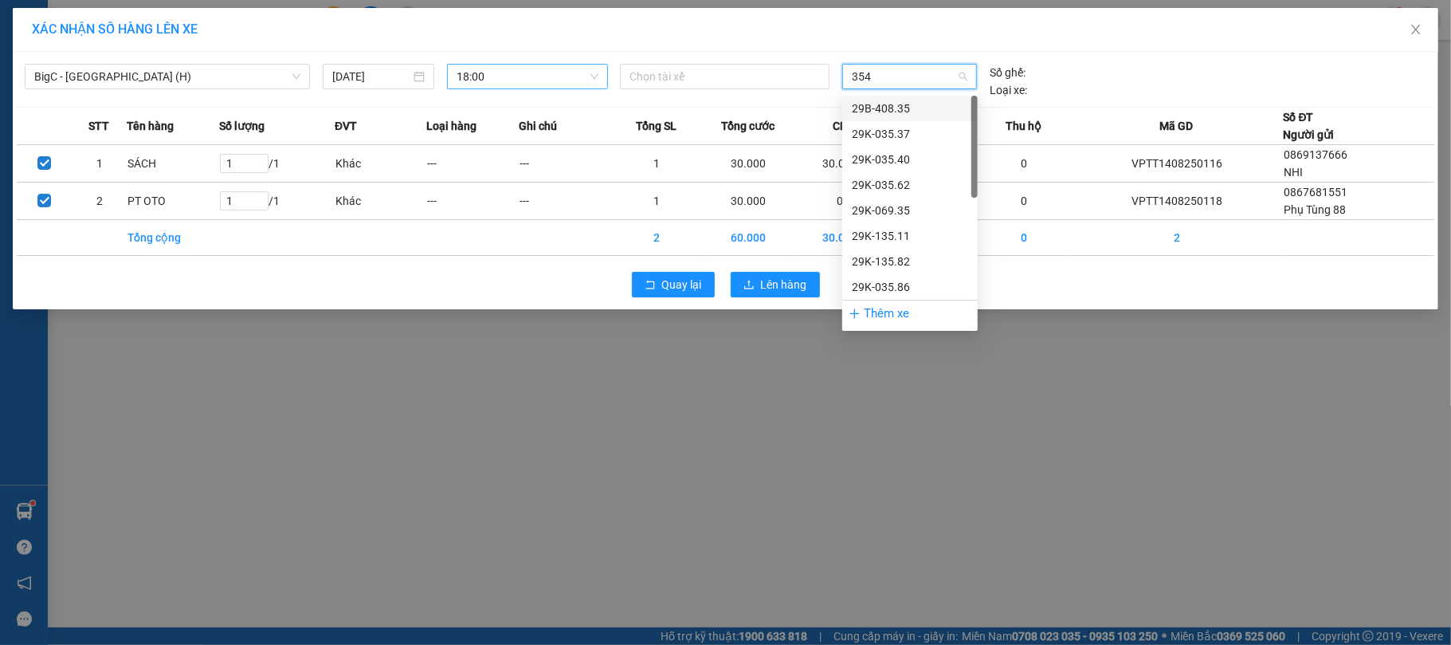
type input "3540"
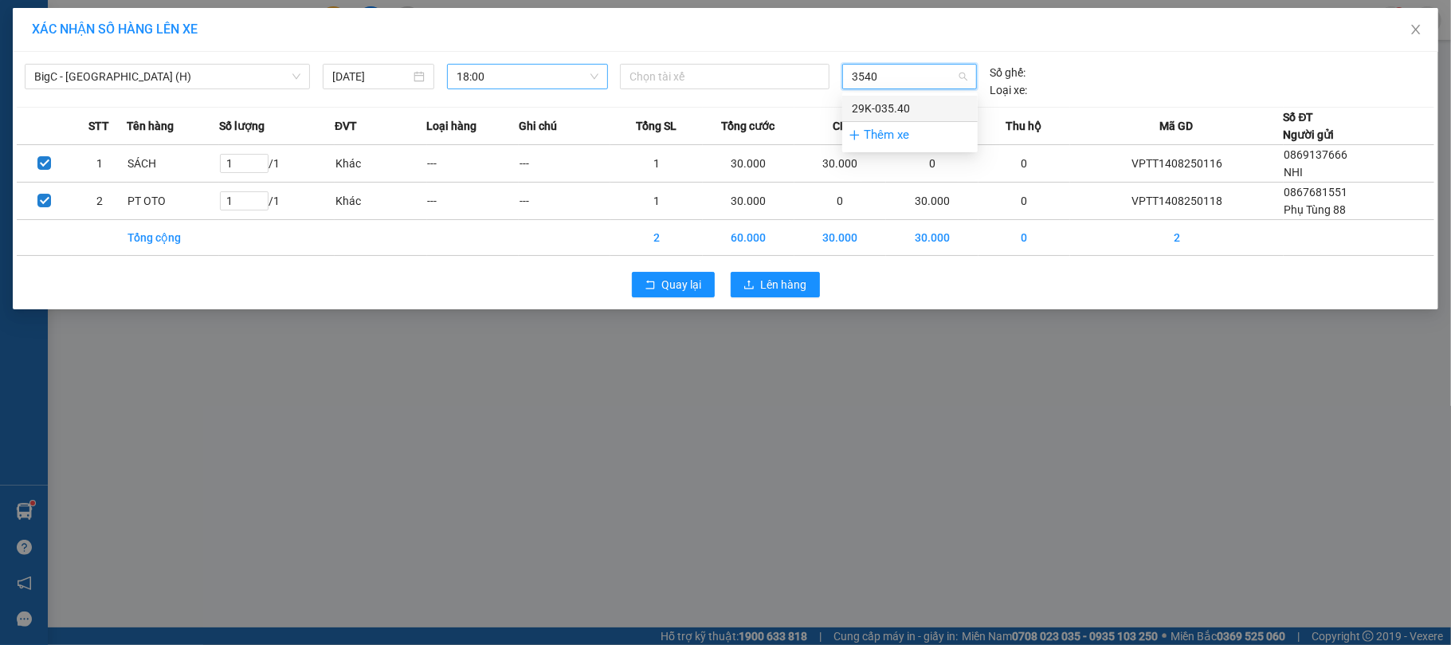
click at [908, 103] on div "29K-035.40" at bounding box center [910, 109] width 116 height 18
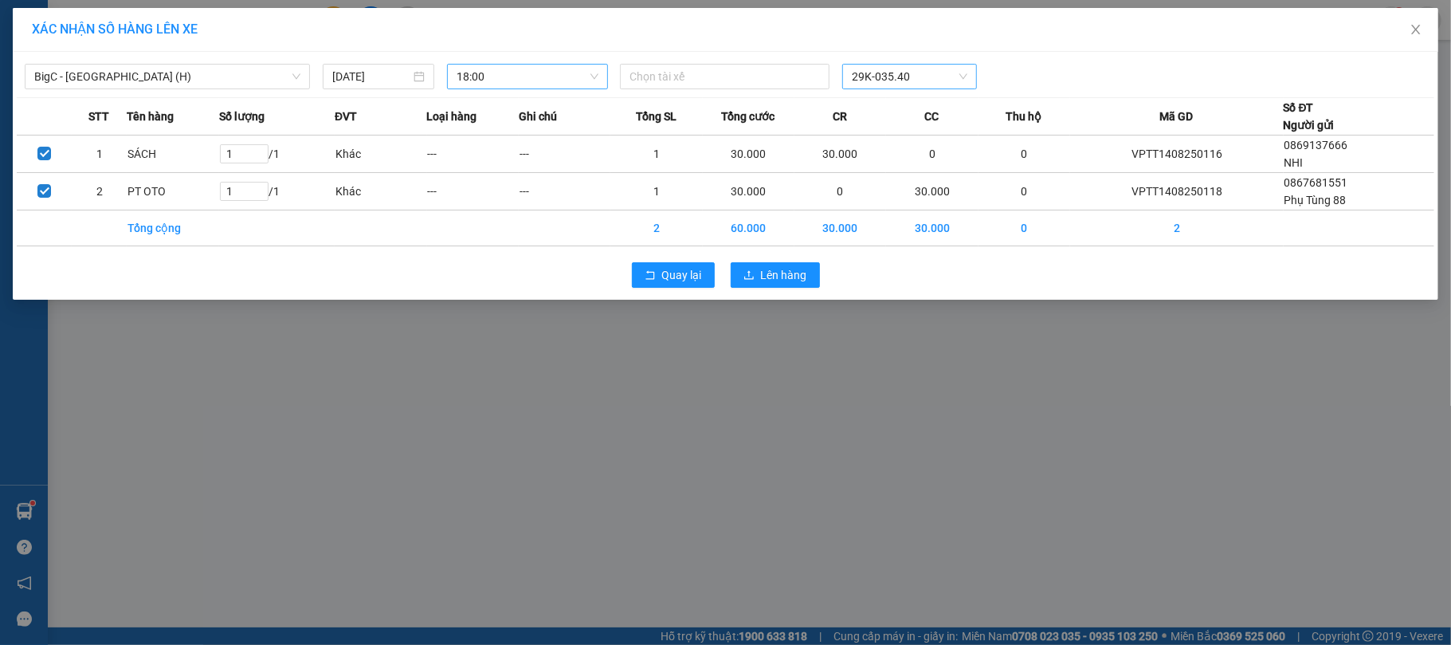
click at [660, 61] on div "BigC - [GEOGRAPHIC_DATA] (H) [DATE] 18:00 Chọn tài xế 29K-035.40" at bounding box center [726, 72] width 1418 height 33
click at [670, 87] on div "Chọn tài xế" at bounding box center [725, 76] width 210 height 25
paste input "[PERSON_NAME]"
click at [647, 80] on input "[PERSON_NAME]" at bounding box center [673, 76] width 88 height 19
type input "[PERSON_NAME]"
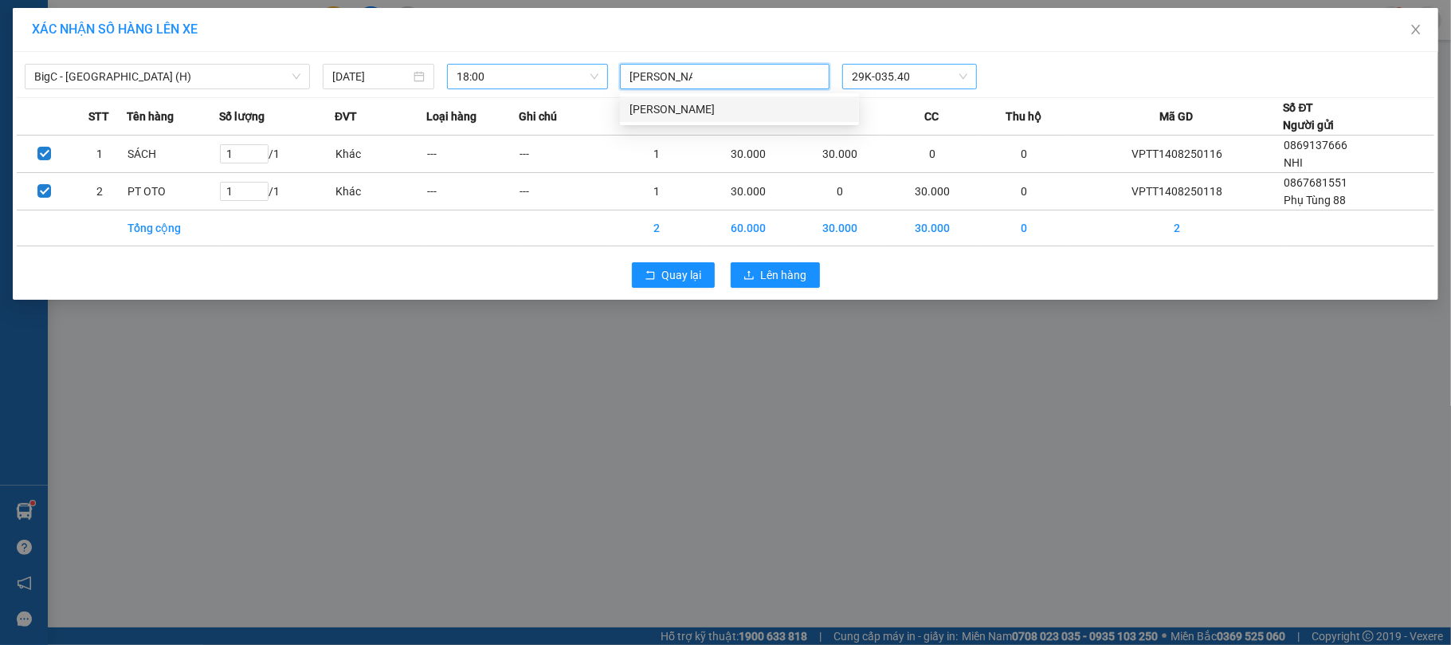
click at [692, 116] on div "[PERSON_NAME]" at bounding box center [739, 109] width 220 height 18
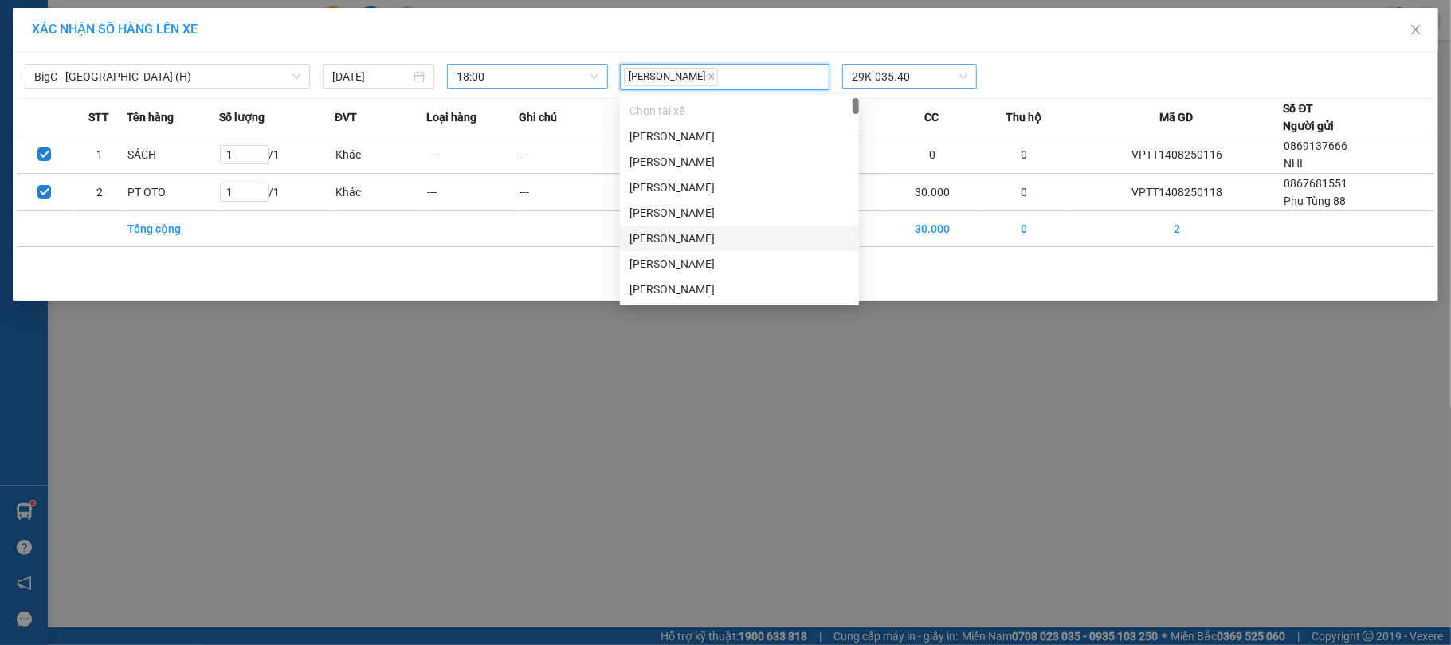
click at [924, 246] on td "30.000" at bounding box center [932, 228] width 92 height 36
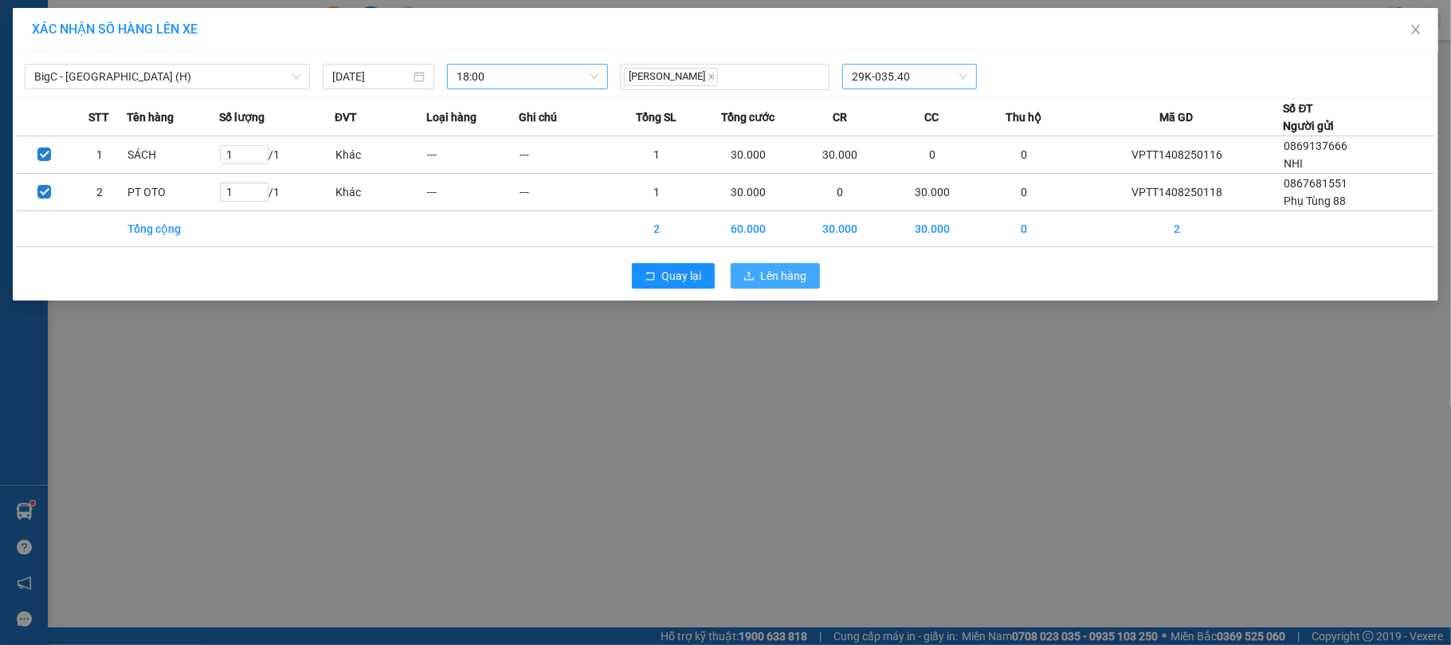
click at [779, 280] on span "Lên hàng" at bounding box center [784, 276] width 46 height 18
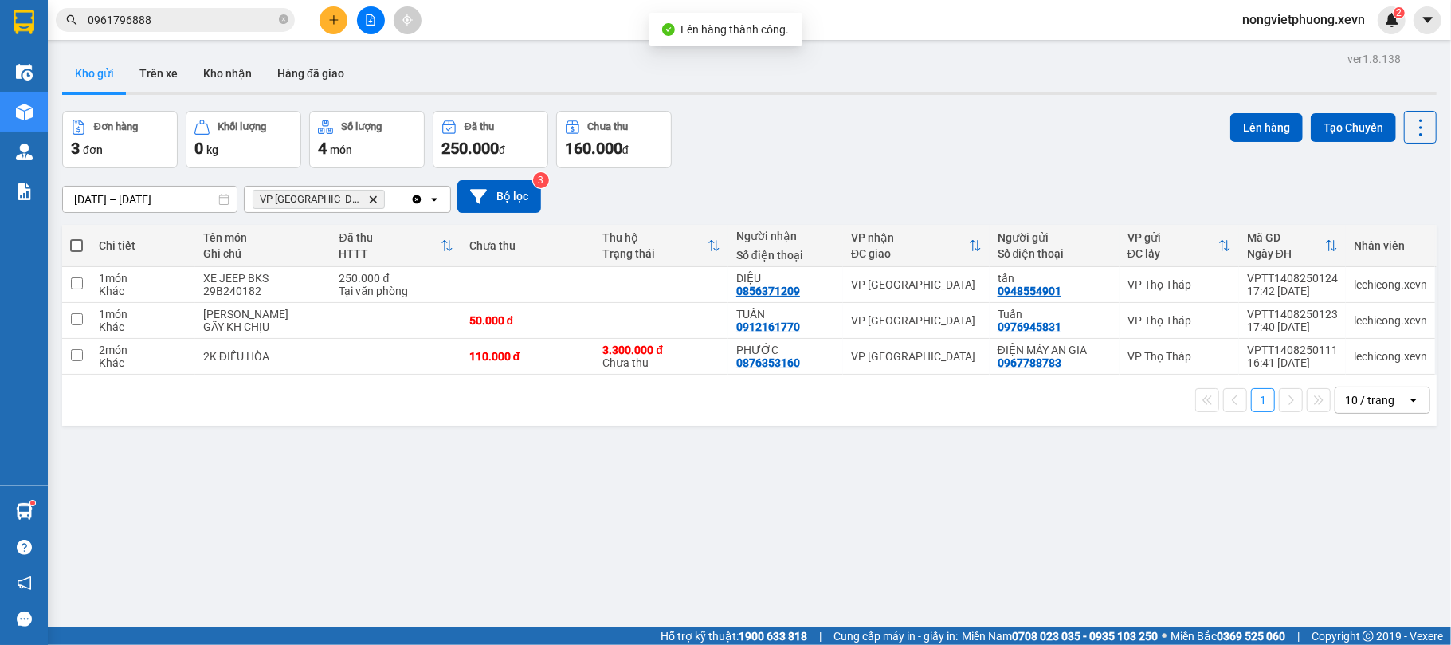
click at [368, 195] on icon "Delete" at bounding box center [373, 199] width 10 height 10
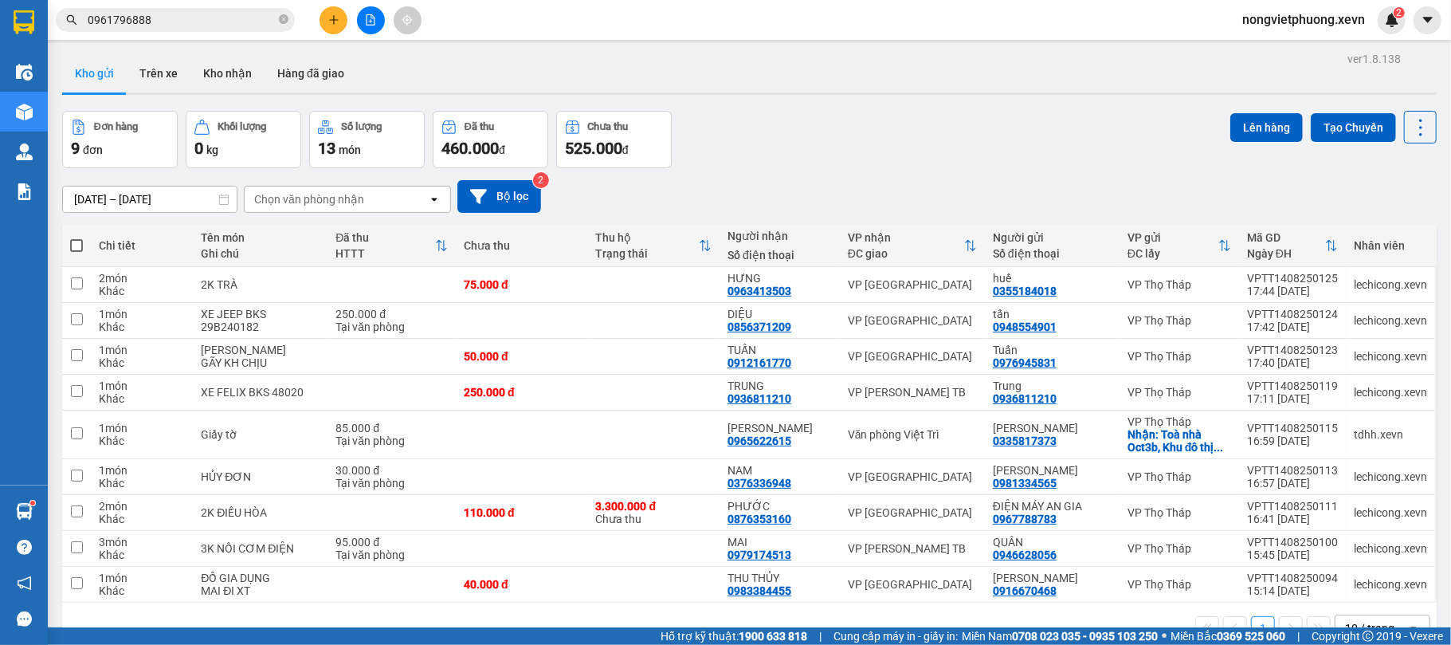
click at [331, 24] on icon "plus" at bounding box center [333, 19] width 11 height 11
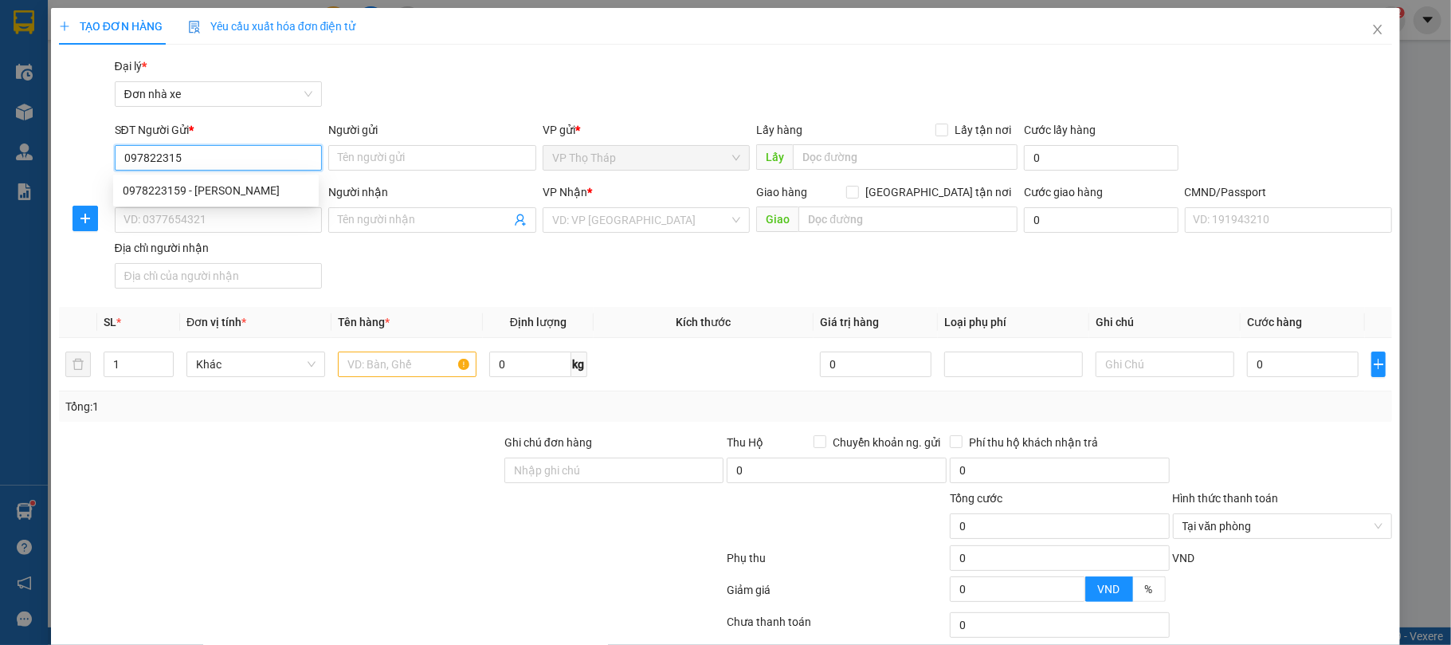
type input "0978223159"
click at [258, 196] on div "0978223159 - [PERSON_NAME]" at bounding box center [216, 191] width 186 height 18
type input "PHƯƠNG ĐÔNG"
type input "0947685866"
type input "THANH BÌNH"
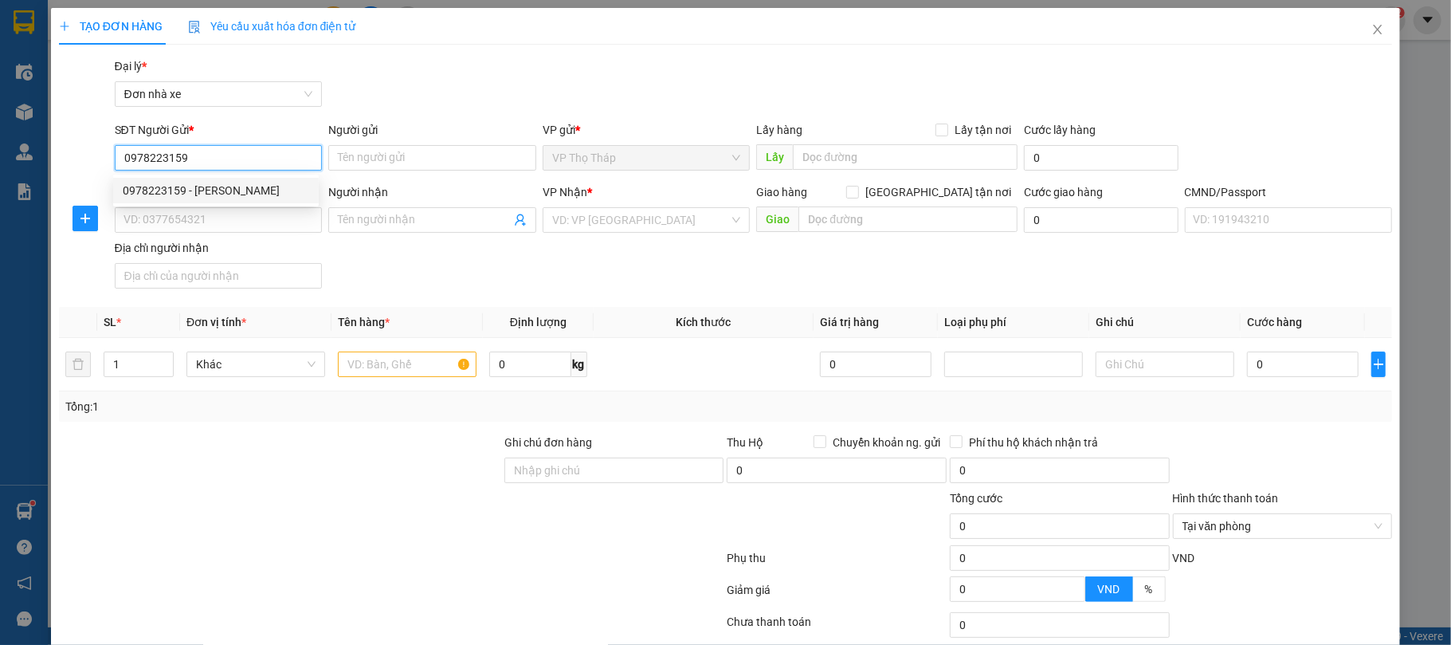
type input "0010880049701 [PERSON_NAME]"
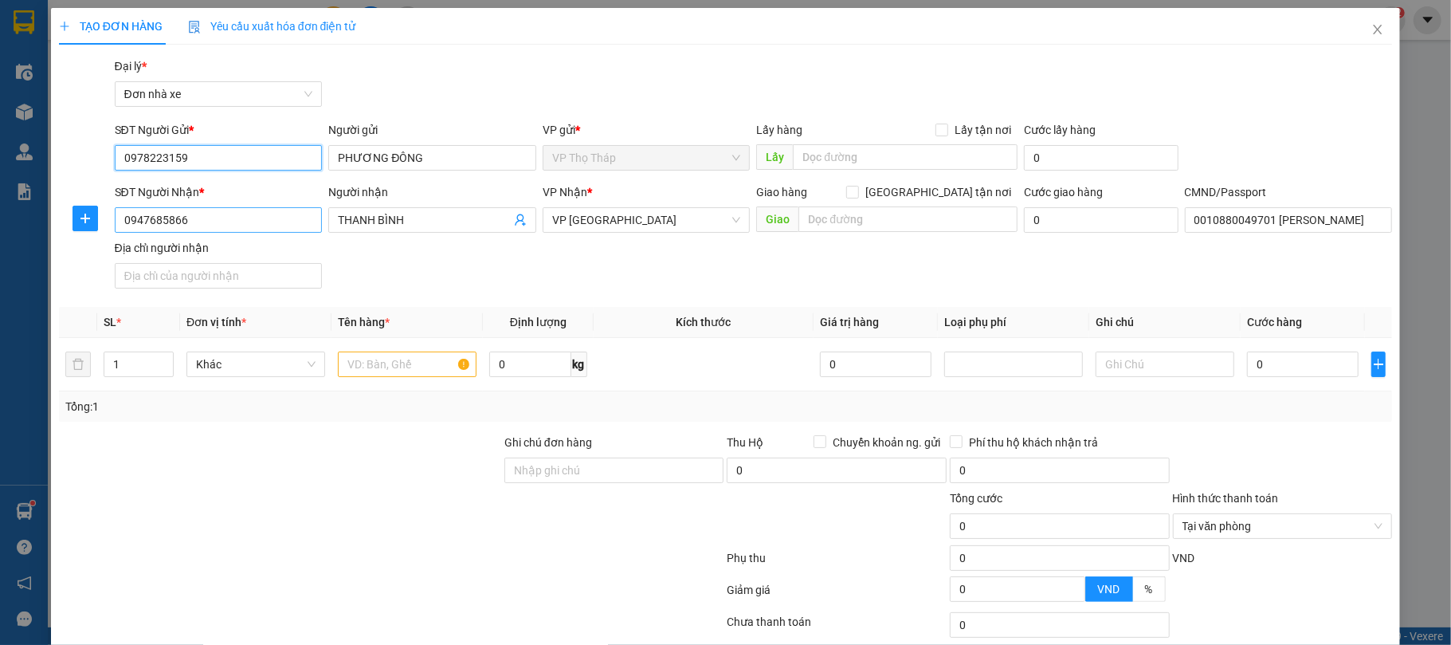
type input "0978223159"
click at [292, 229] on input "0947685866" at bounding box center [219, 219] width 208 height 25
type input "0788816999"
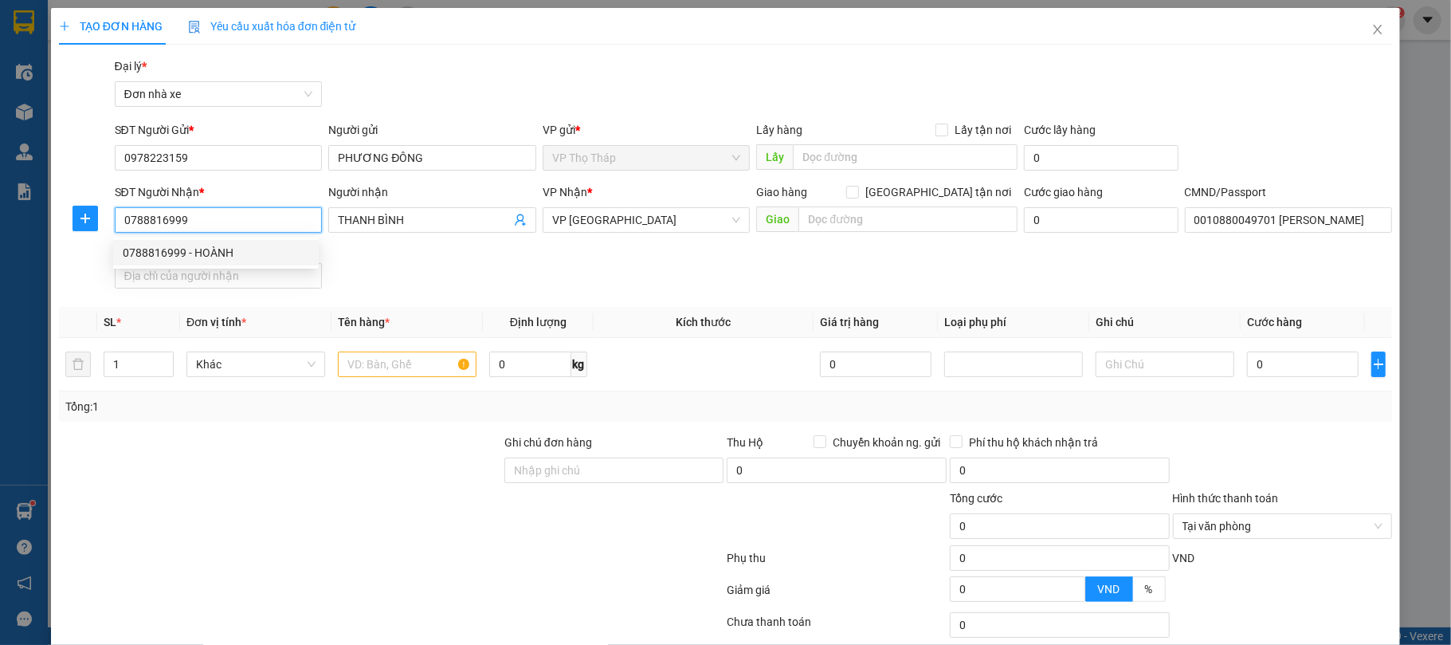
click at [269, 253] on div "0788816999 - HOÀNH" at bounding box center [216, 253] width 186 height 18
type input "HOÀNH"
type input "037203003126 [PERSON_NAME]"
type input "[PERSON_NAME], 530 GIẢI PHÓNG"
type input "0788816999"
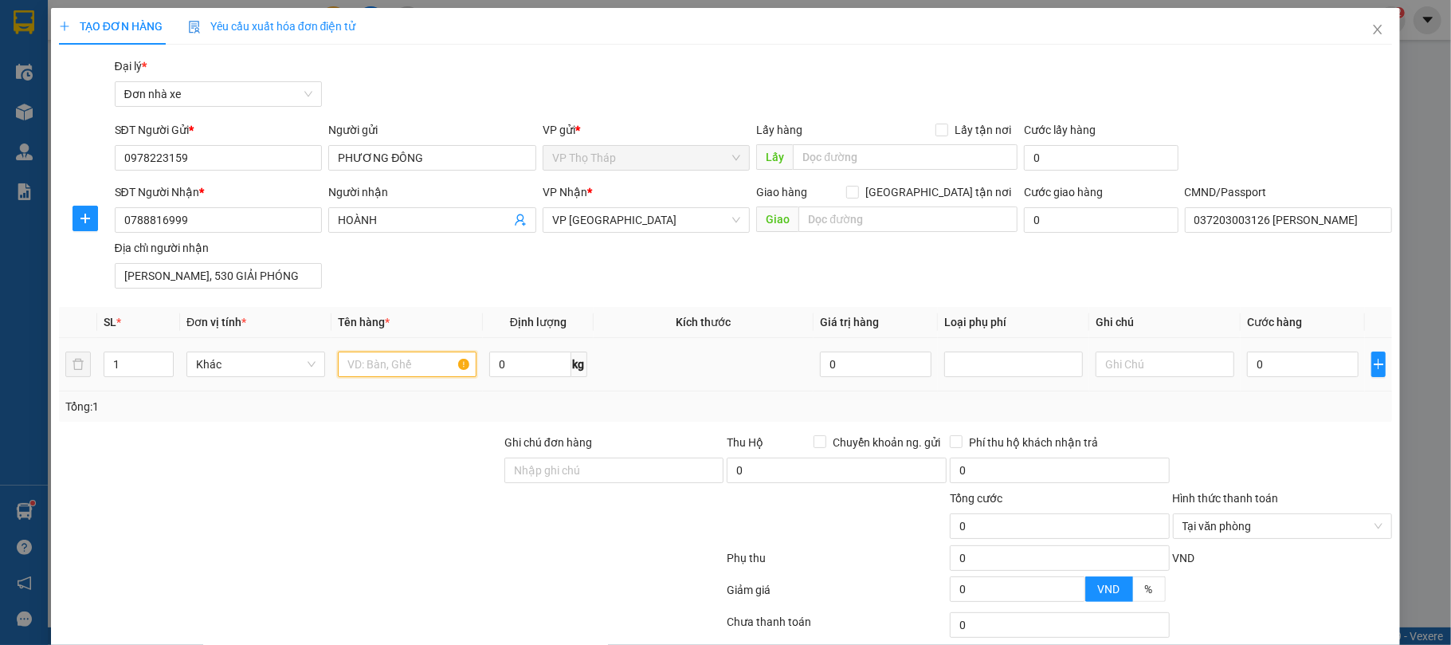
click at [397, 362] on input "text" at bounding box center [407, 363] width 139 height 25
type input "PT OTO"
click at [1265, 347] on td "0" at bounding box center [1303, 364] width 124 height 53
click at [1272, 357] on input "0" at bounding box center [1303, 363] width 112 height 25
click at [531, 365] on input "0" at bounding box center [529, 363] width 81 height 25
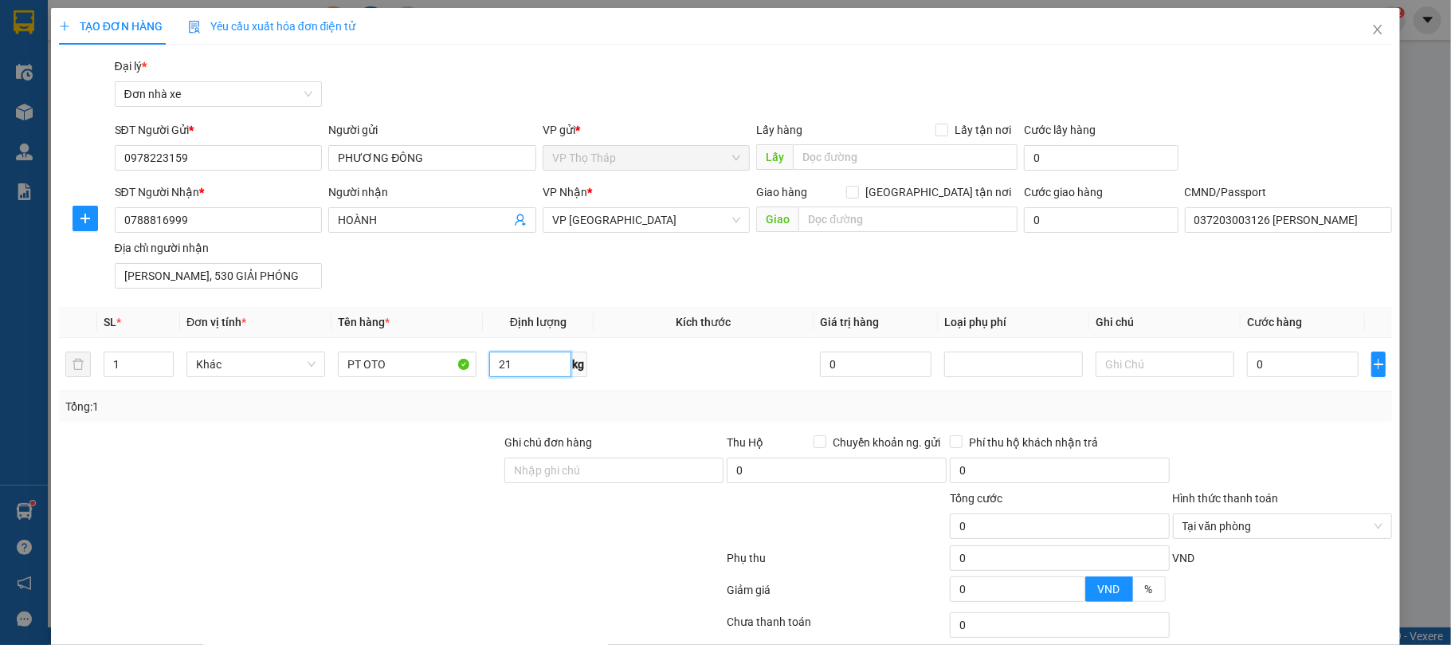
type input "21"
drag, startPoint x: 1296, startPoint y: 381, endPoint x: 1296, endPoint y: 370, distance: 11.2
click at [1296, 377] on div "0" at bounding box center [1303, 364] width 112 height 32
click at [1296, 367] on input "0" at bounding box center [1303, 363] width 112 height 25
type input "4"
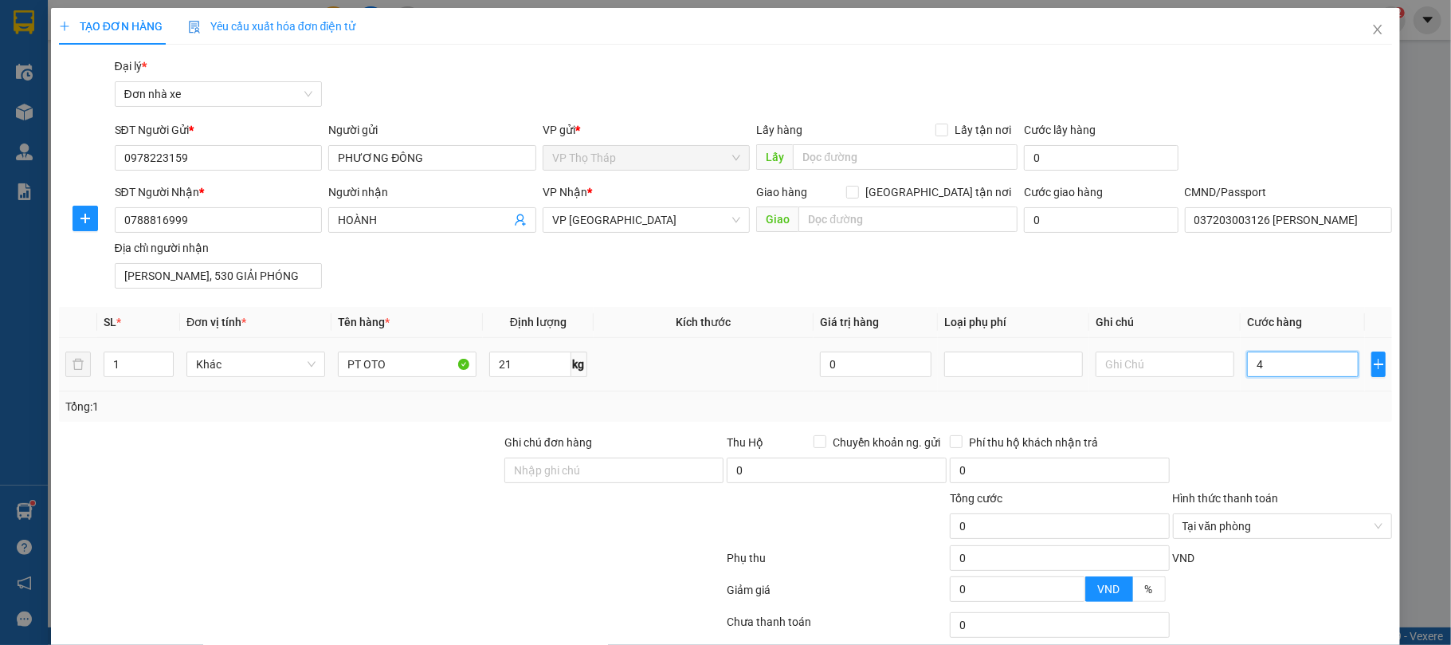
type input "4"
type input "45"
click at [1289, 437] on div at bounding box center [1282, 461] width 223 height 56
type input "45.000"
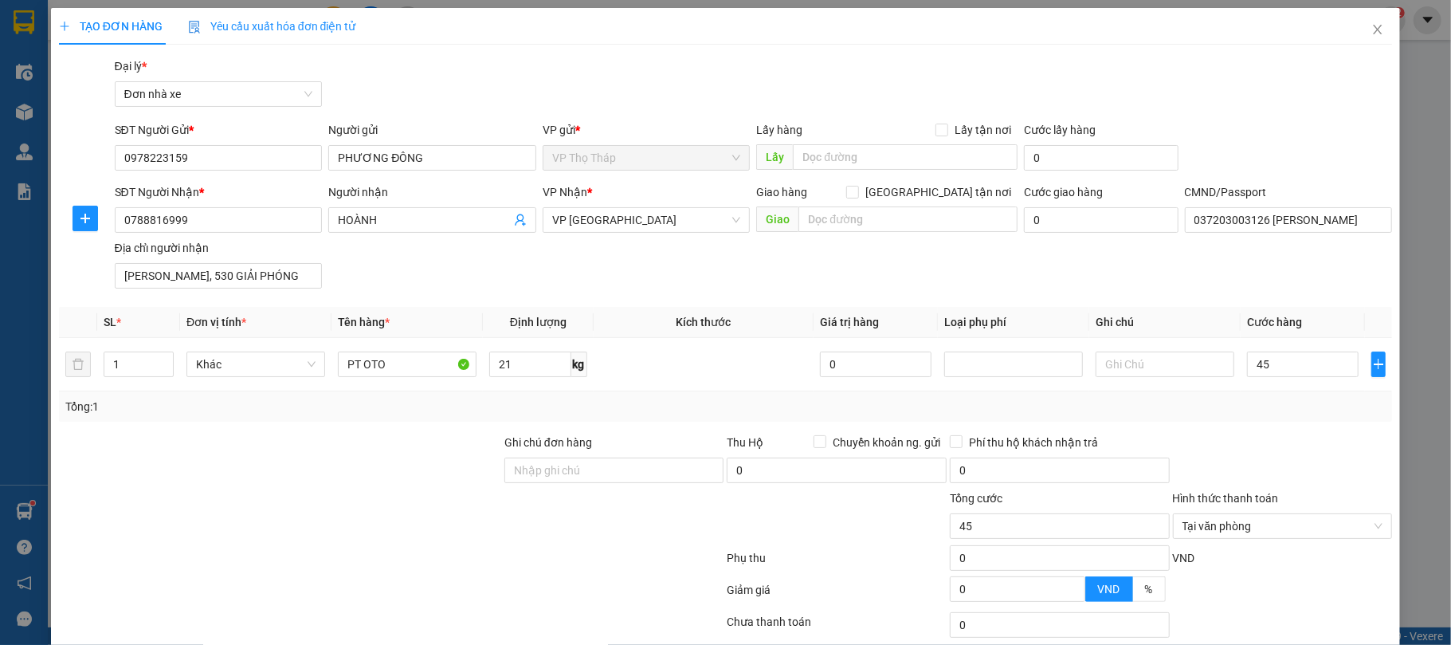
type input "45.000"
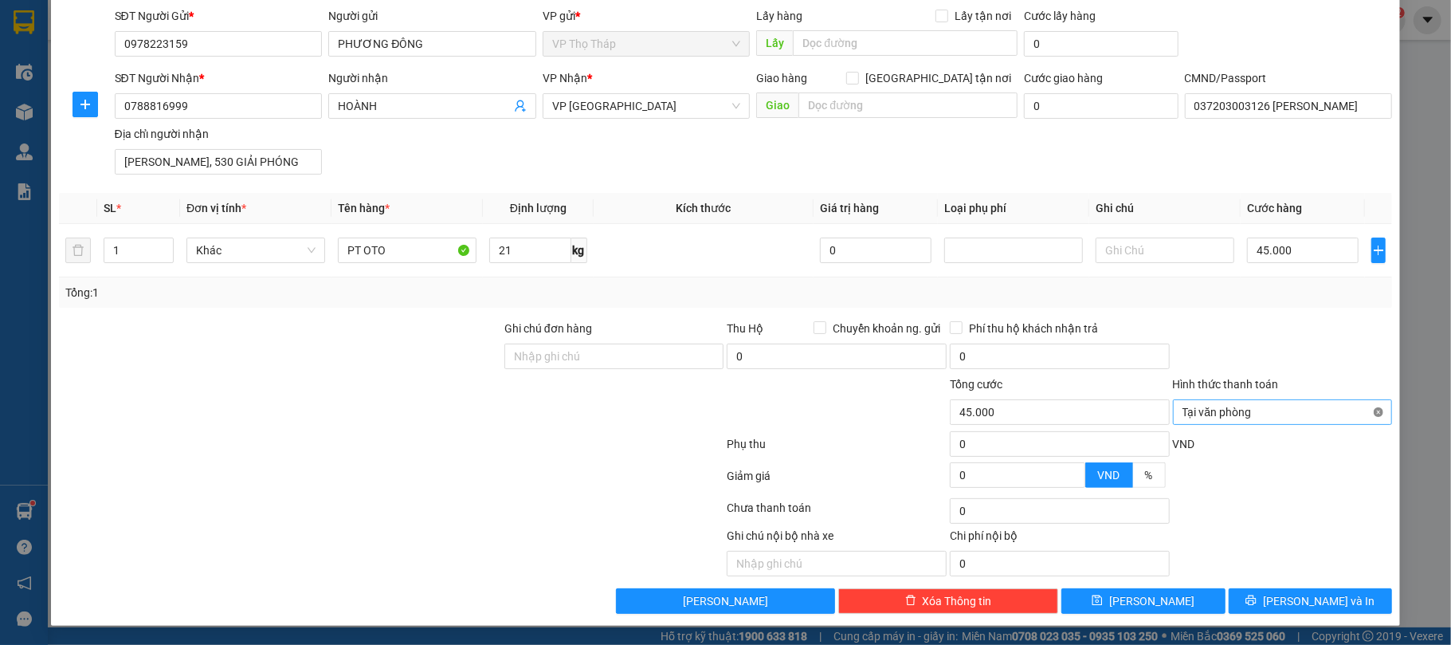
type input "45.000"
click at [1329, 606] on button "[PERSON_NAME] và In" at bounding box center [1311, 600] width 164 height 25
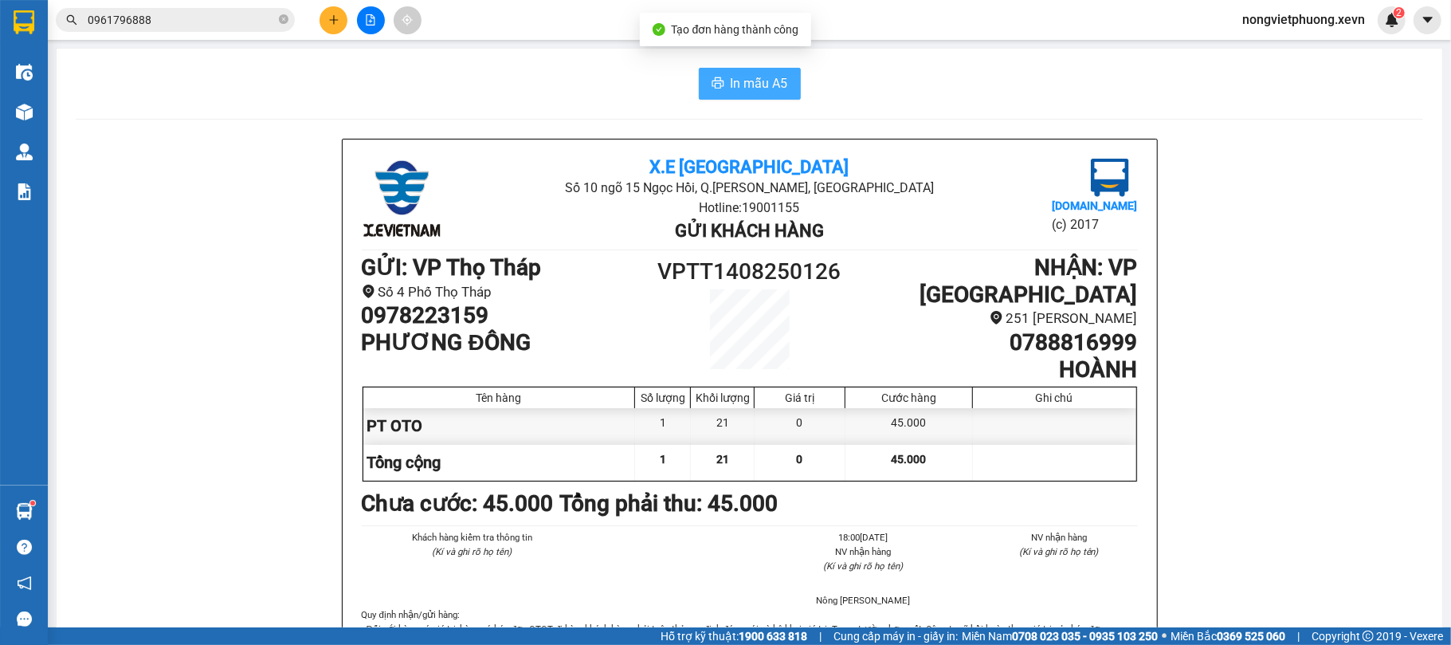
click at [731, 80] on span "In mẫu A5" at bounding box center [759, 83] width 57 height 20
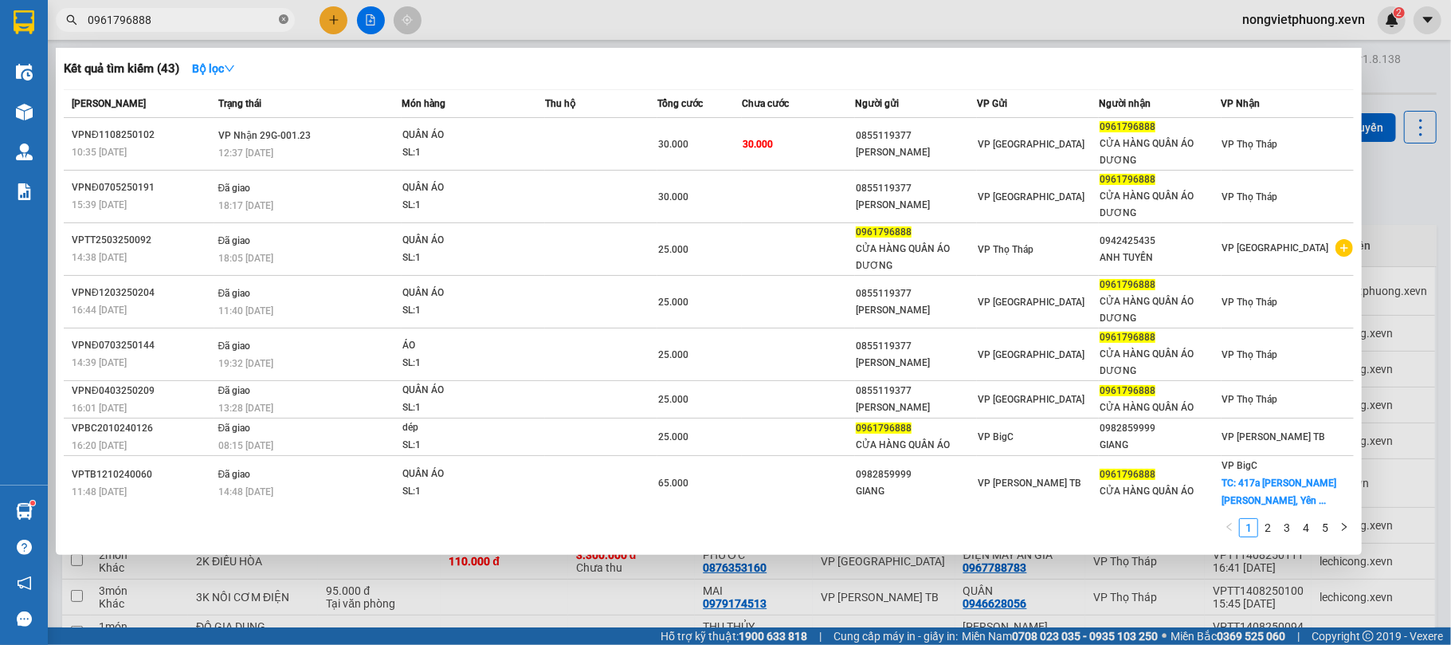
click at [282, 19] on icon "close-circle" at bounding box center [284, 19] width 10 height 10
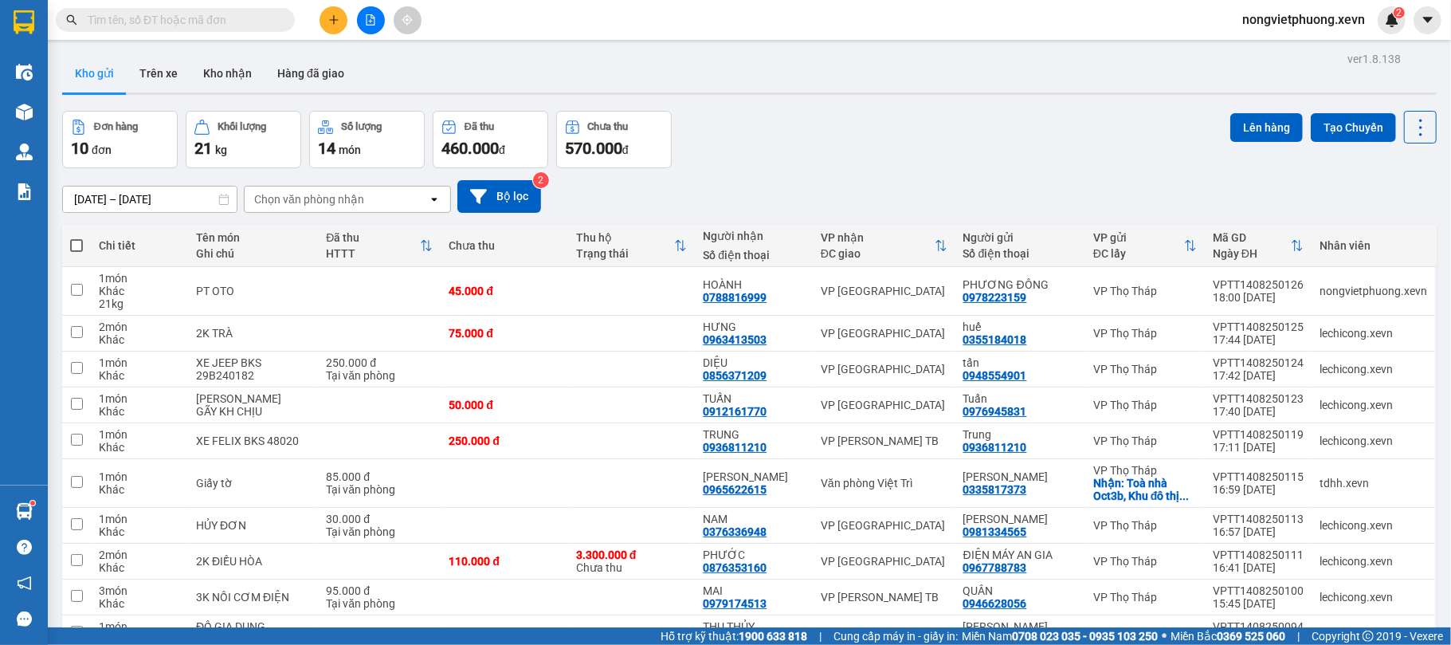
click at [265, 17] on input "text" at bounding box center [182, 20] width 188 height 18
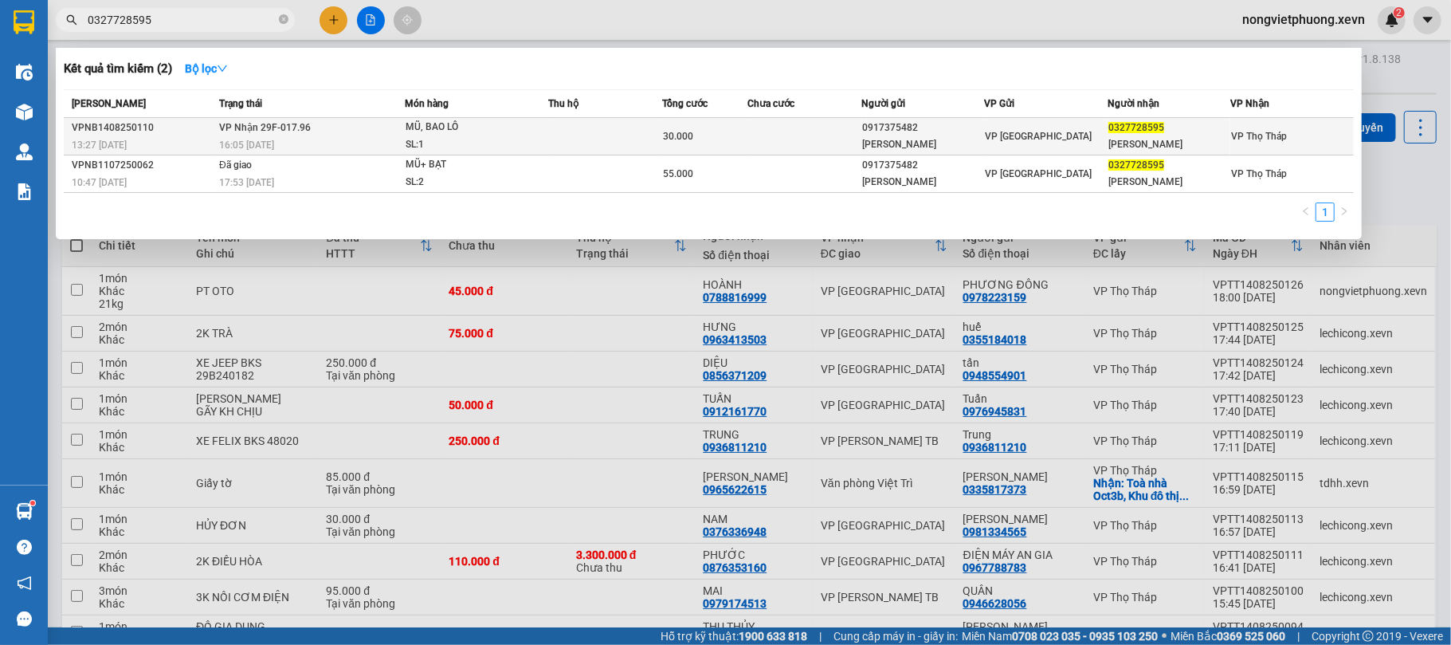
type input "0327728595"
click at [618, 129] on td at bounding box center [606, 136] width 114 height 37
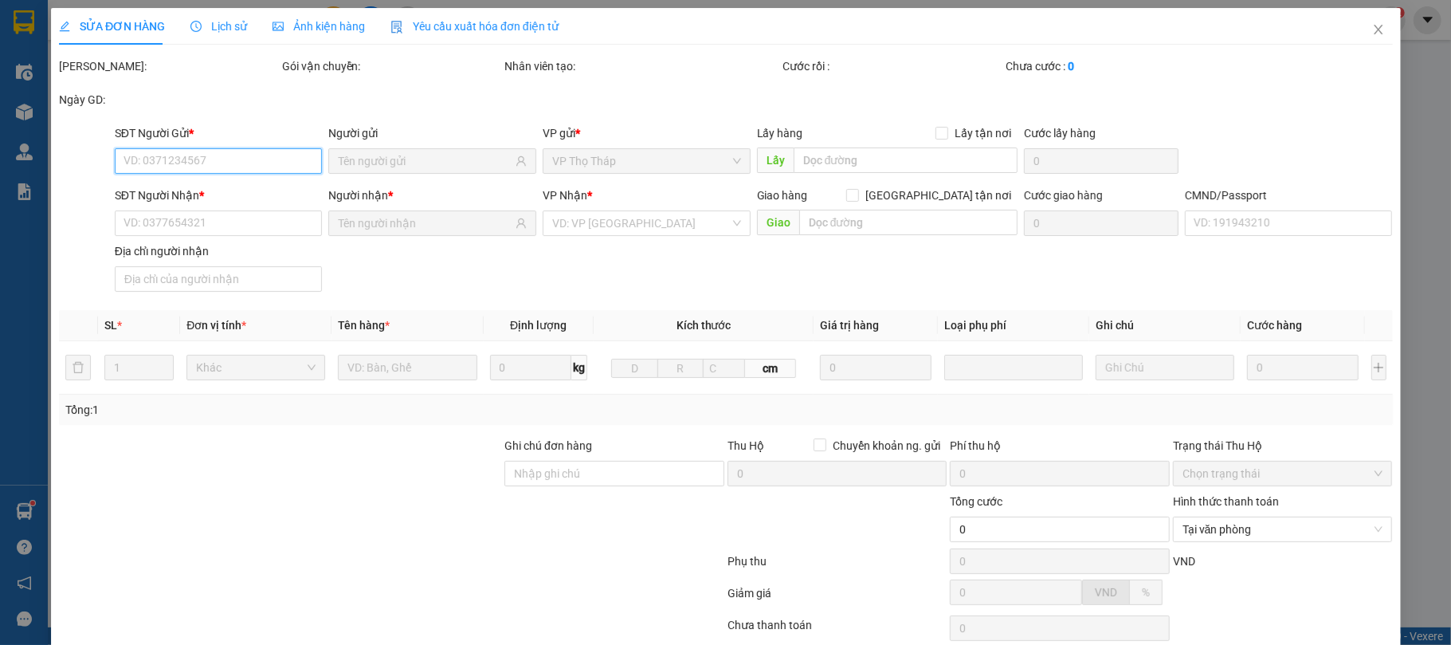
type input "0917375482"
type input "[PERSON_NAME]"
type input "0327728595"
type input "[PERSON_NAME]"
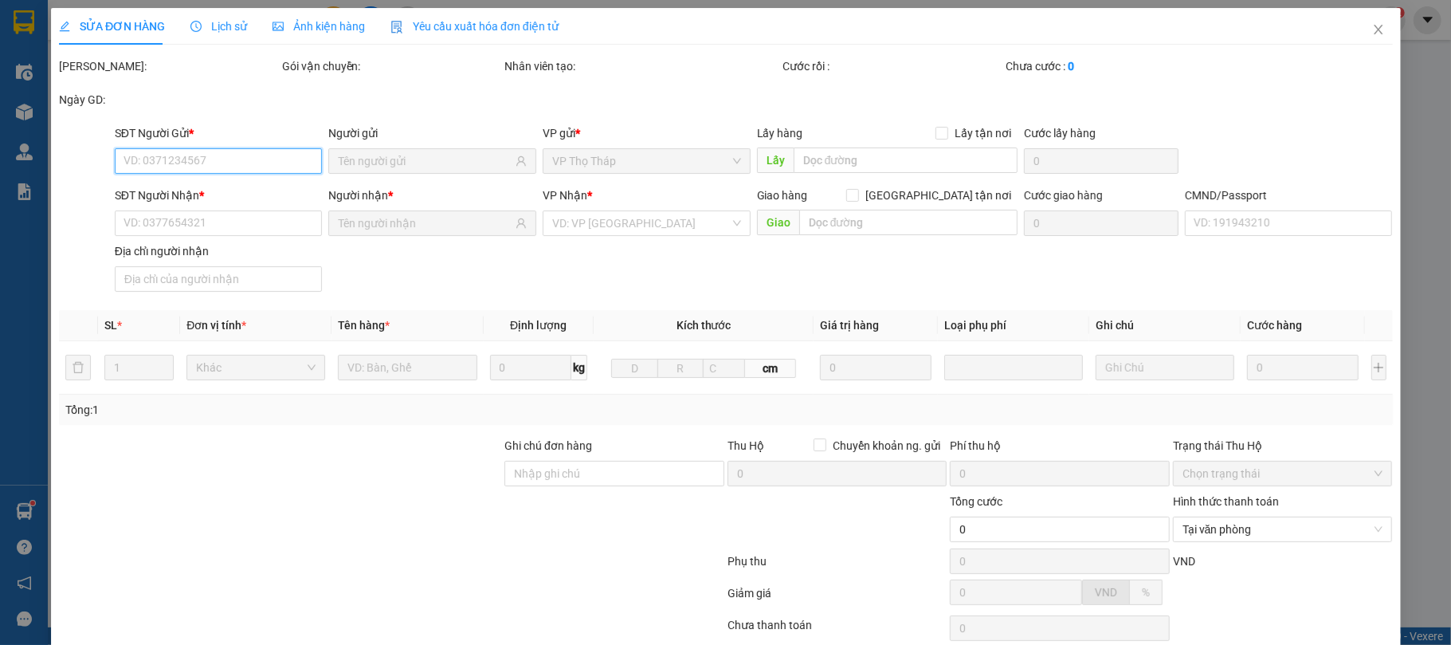
type input "30.000"
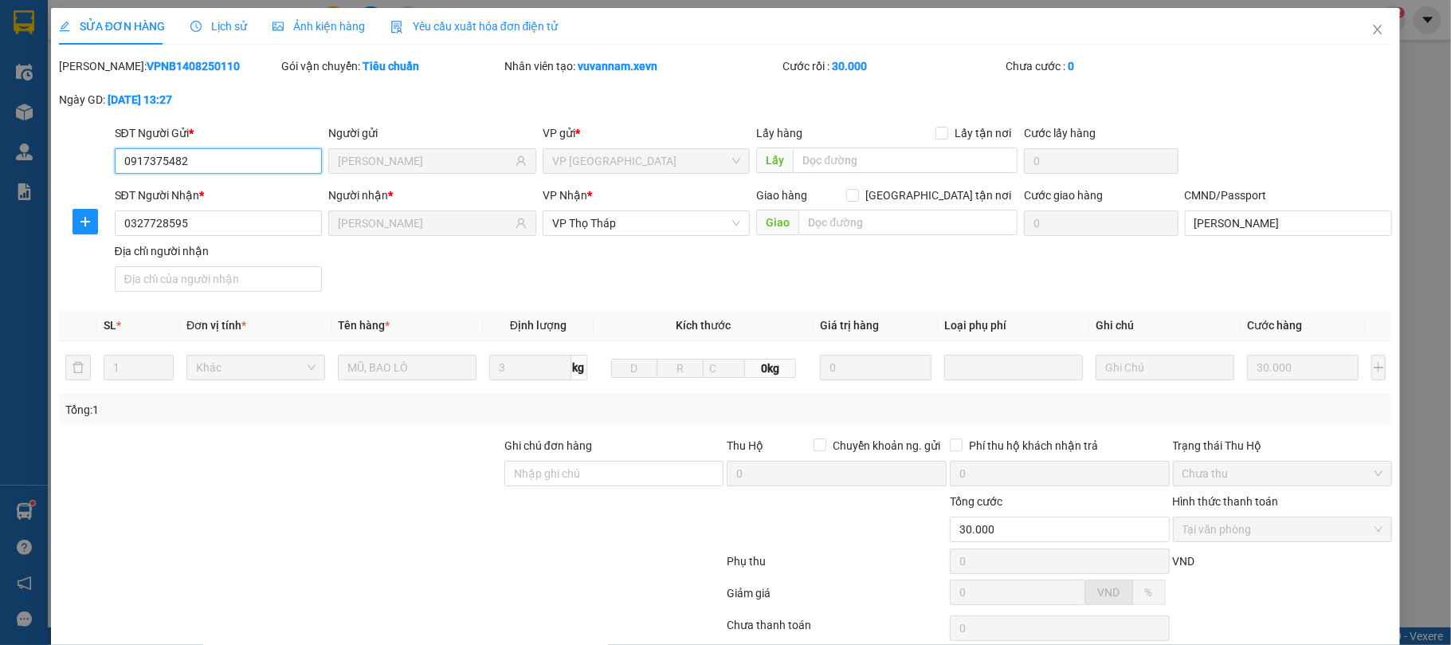
scroll to position [121, 0]
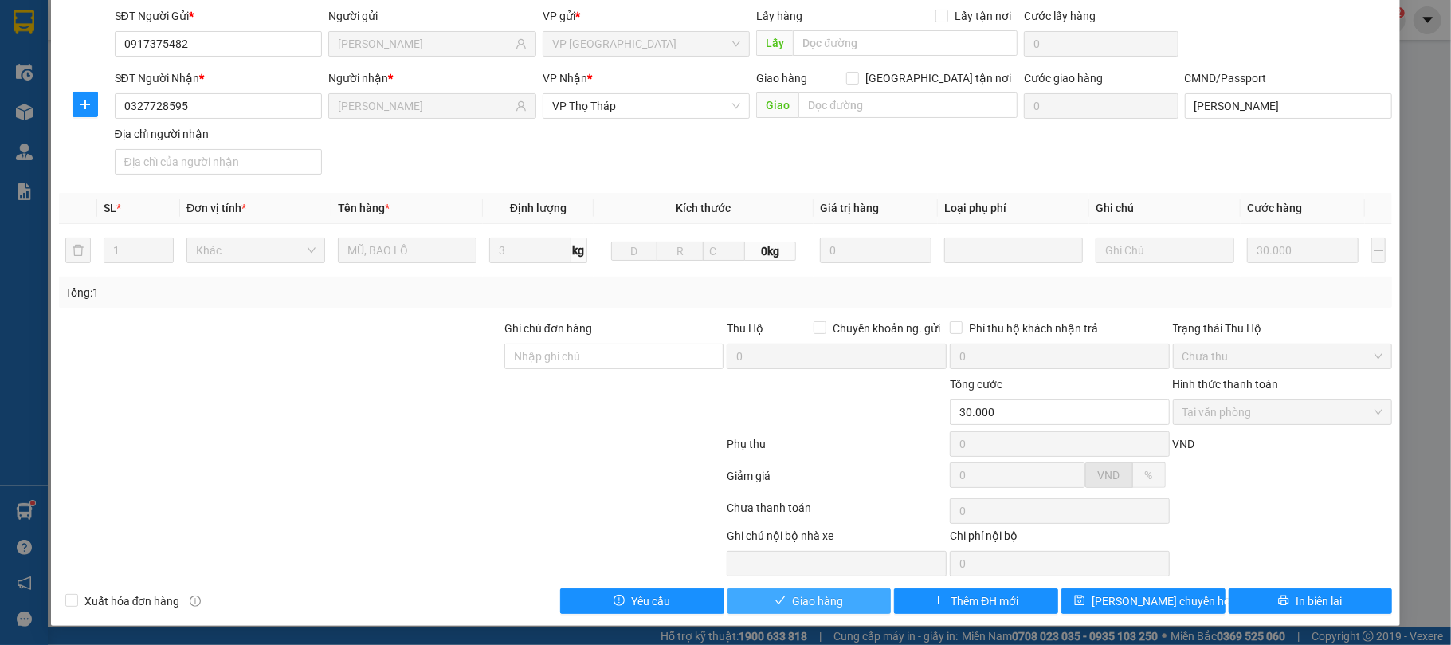
drag, startPoint x: 829, startPoint y: 604, endPoint x: 785, endPoint y: 606, distance: 44.7
click at [823, 604] on span "Giao hàng" at bounding box center [817, 601] width 51 height 18
